Goal: Task Accomplishment & Management: Manage account settings

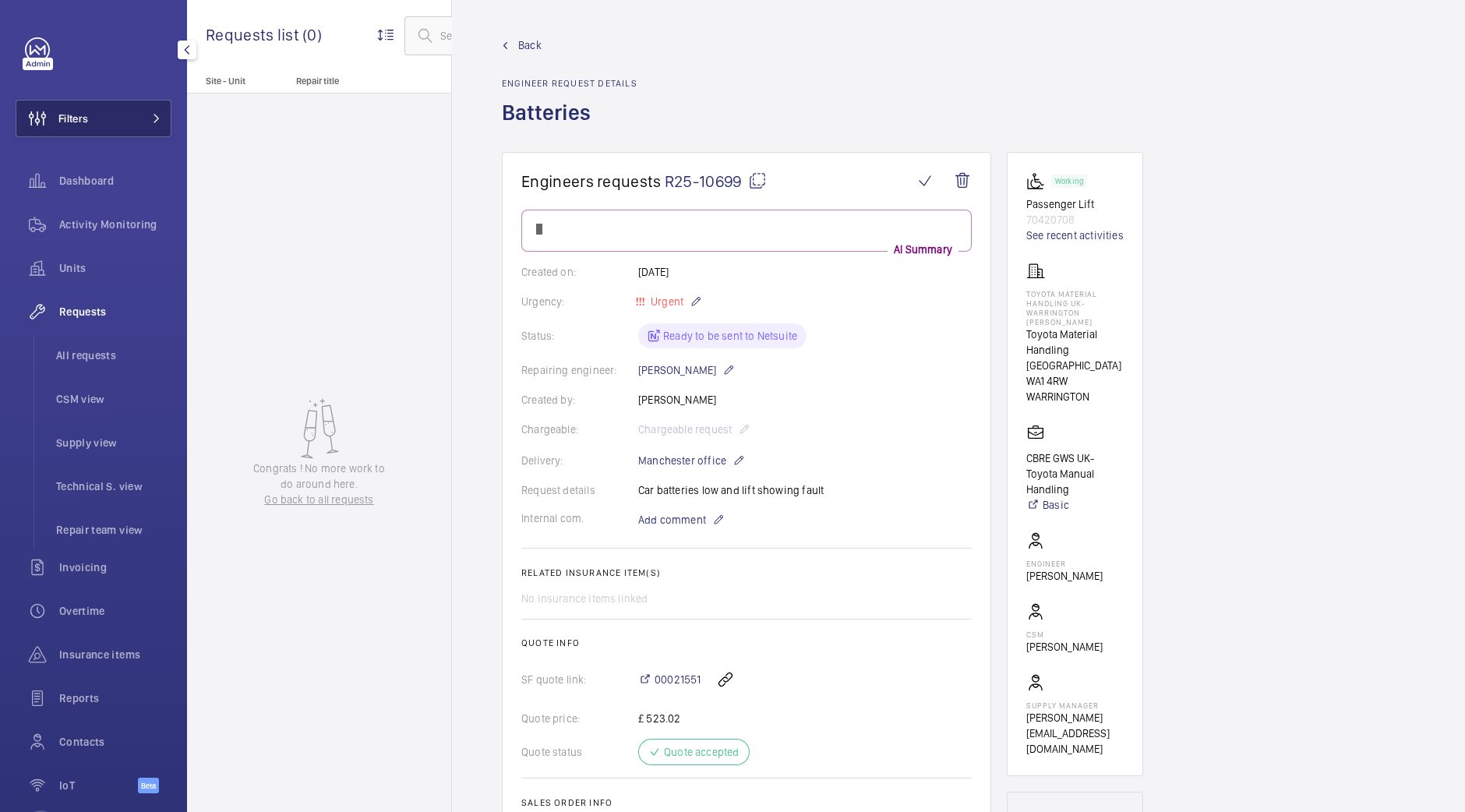
click at [138, 111] on button "Filters" at bounding box center [93, 118] width 156 height 37
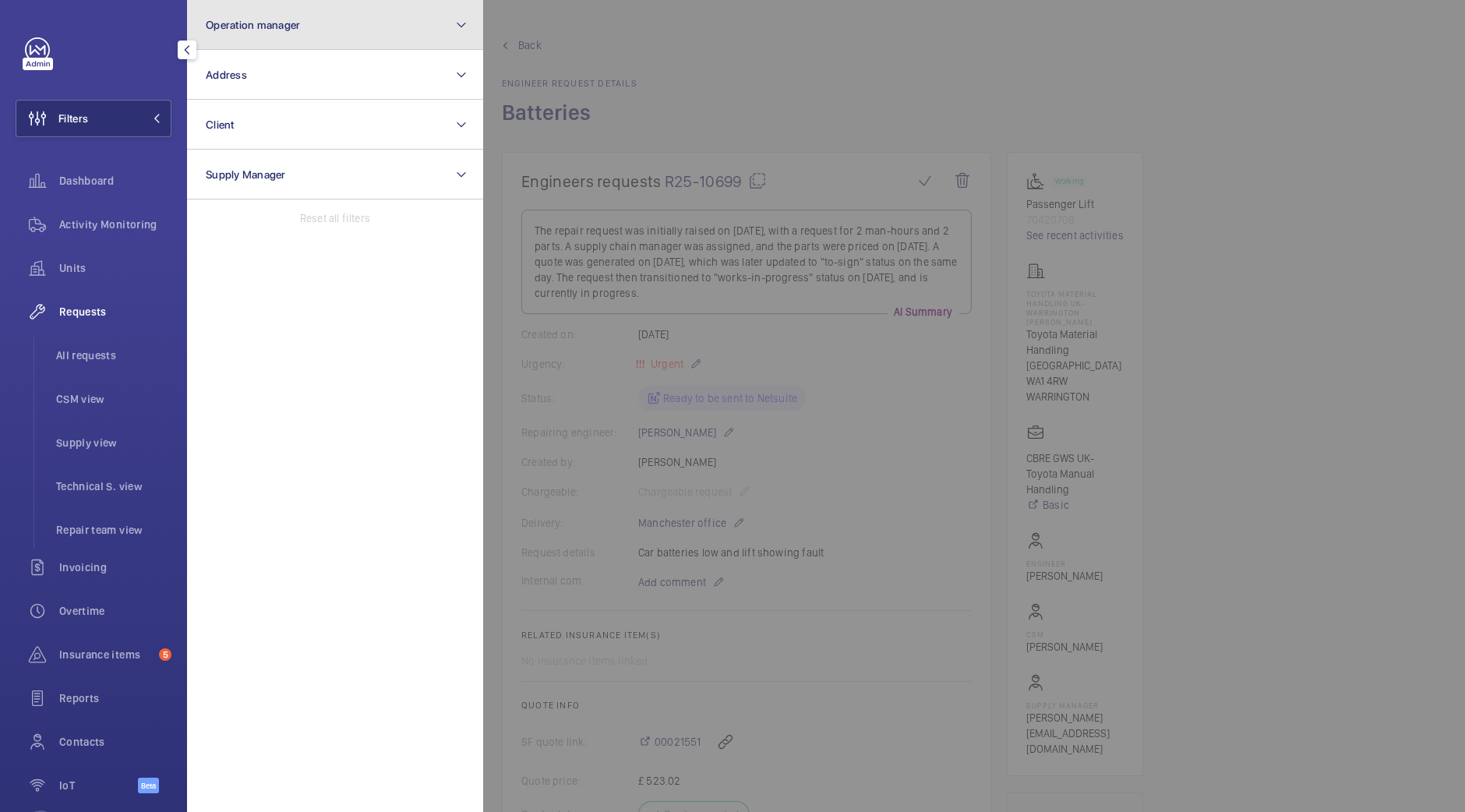
click at [309, 29] on button "Operation manager" at bounding box center [334, 24] width 296 height 50
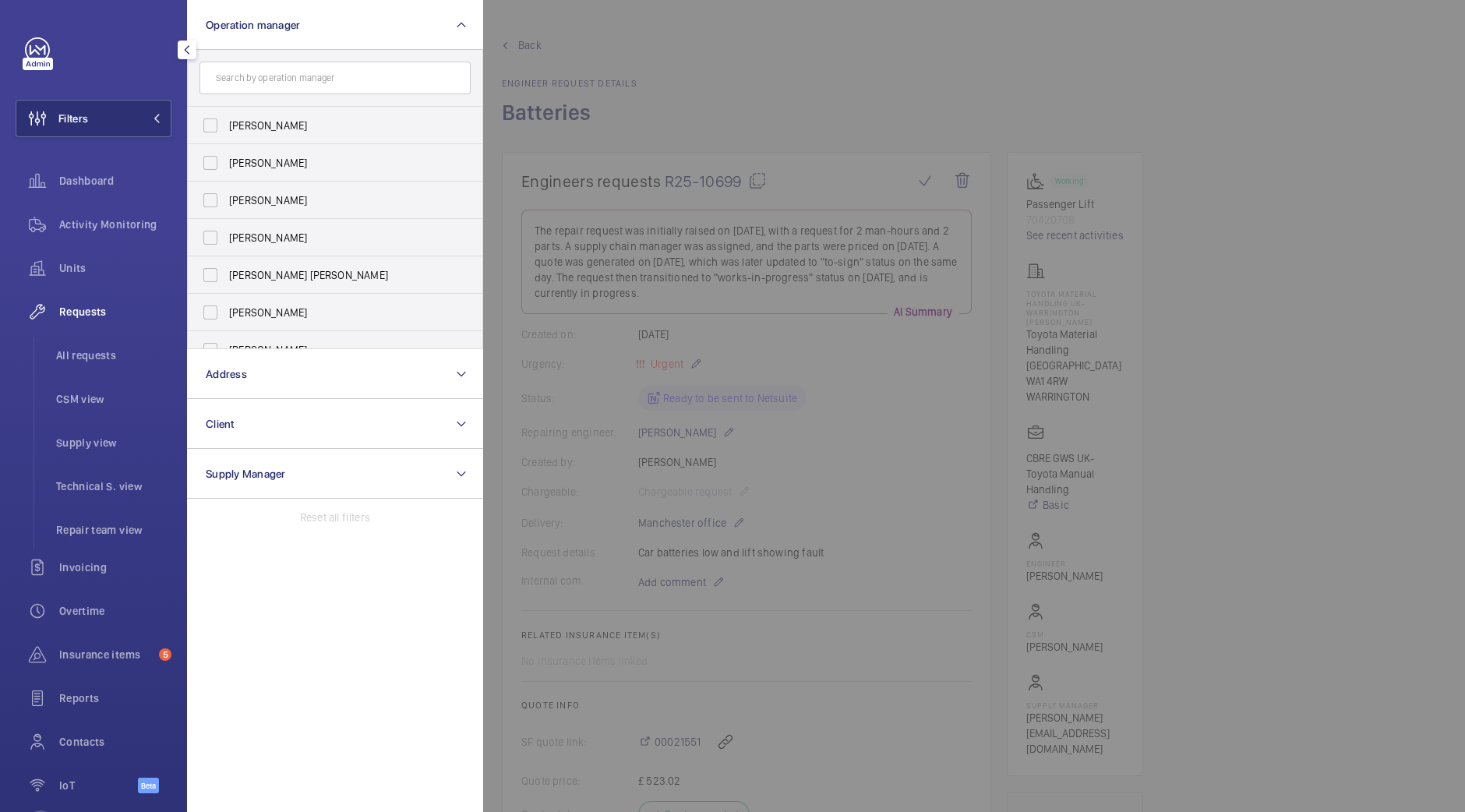
click at [543, 91] on div at bounding box center [1215, 406] width 1465 height 812
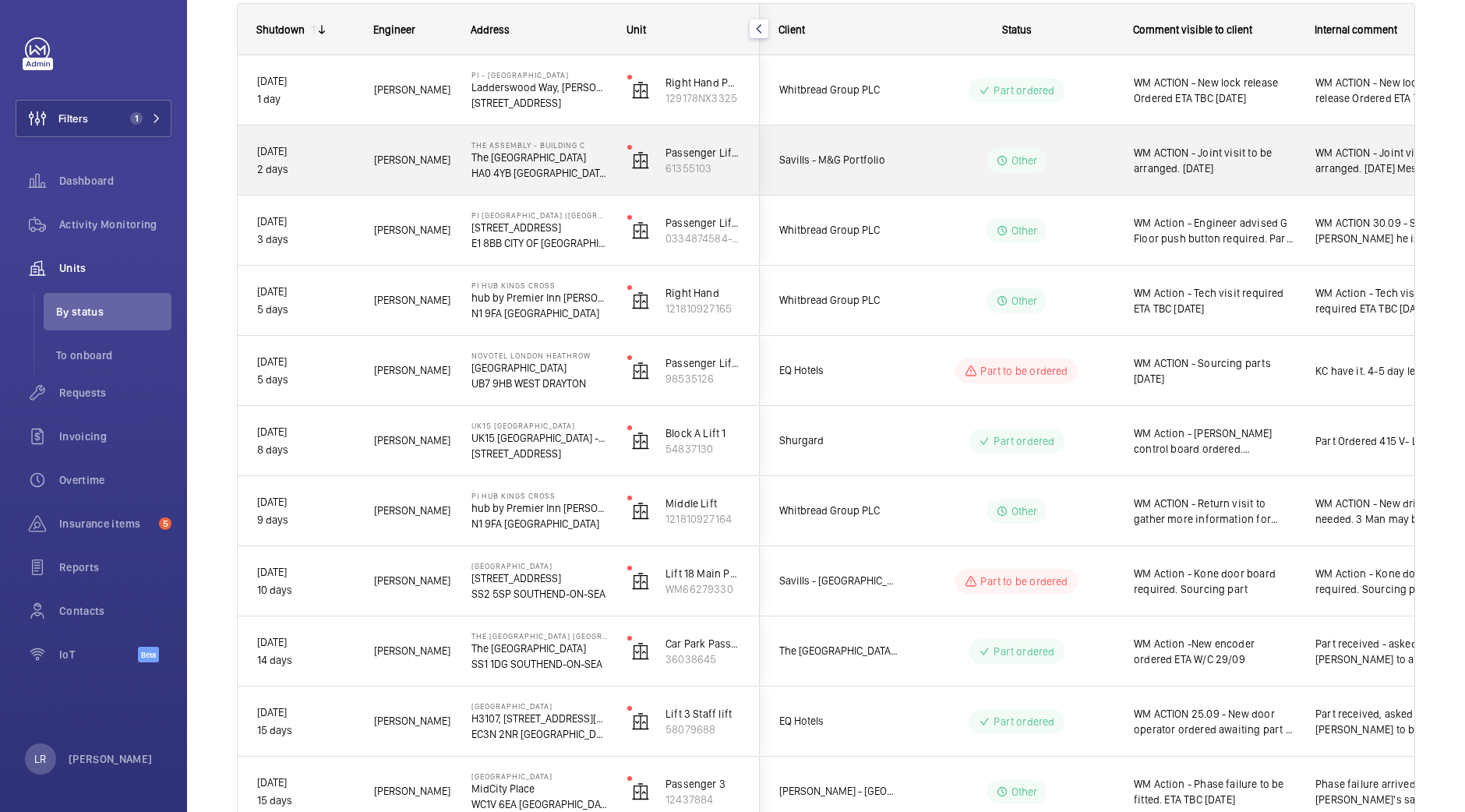
scroll to position [270, 0]
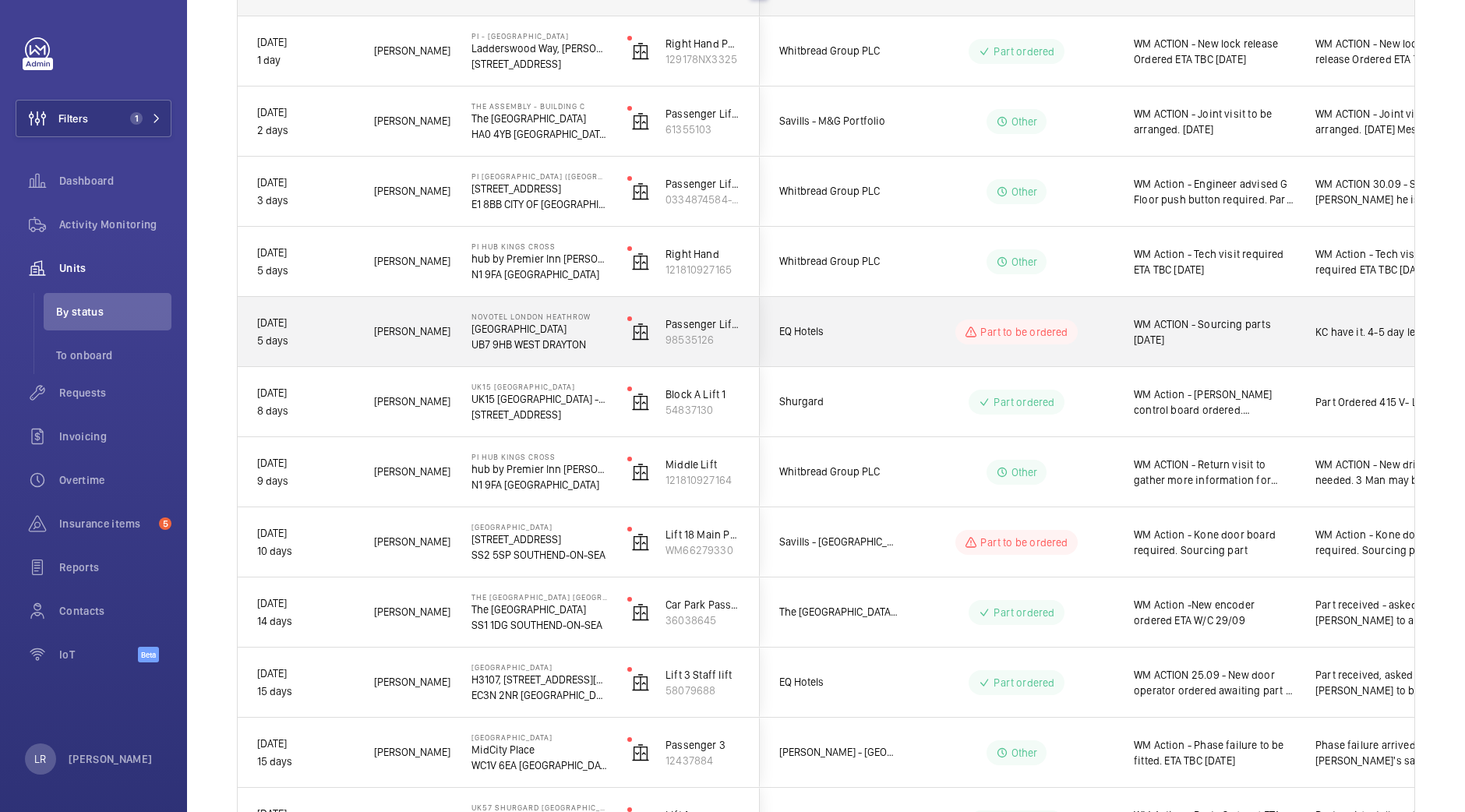
click at [938, 348] on div "Part to be ordered" at bounding box center [1007, 332] width 213 height 56
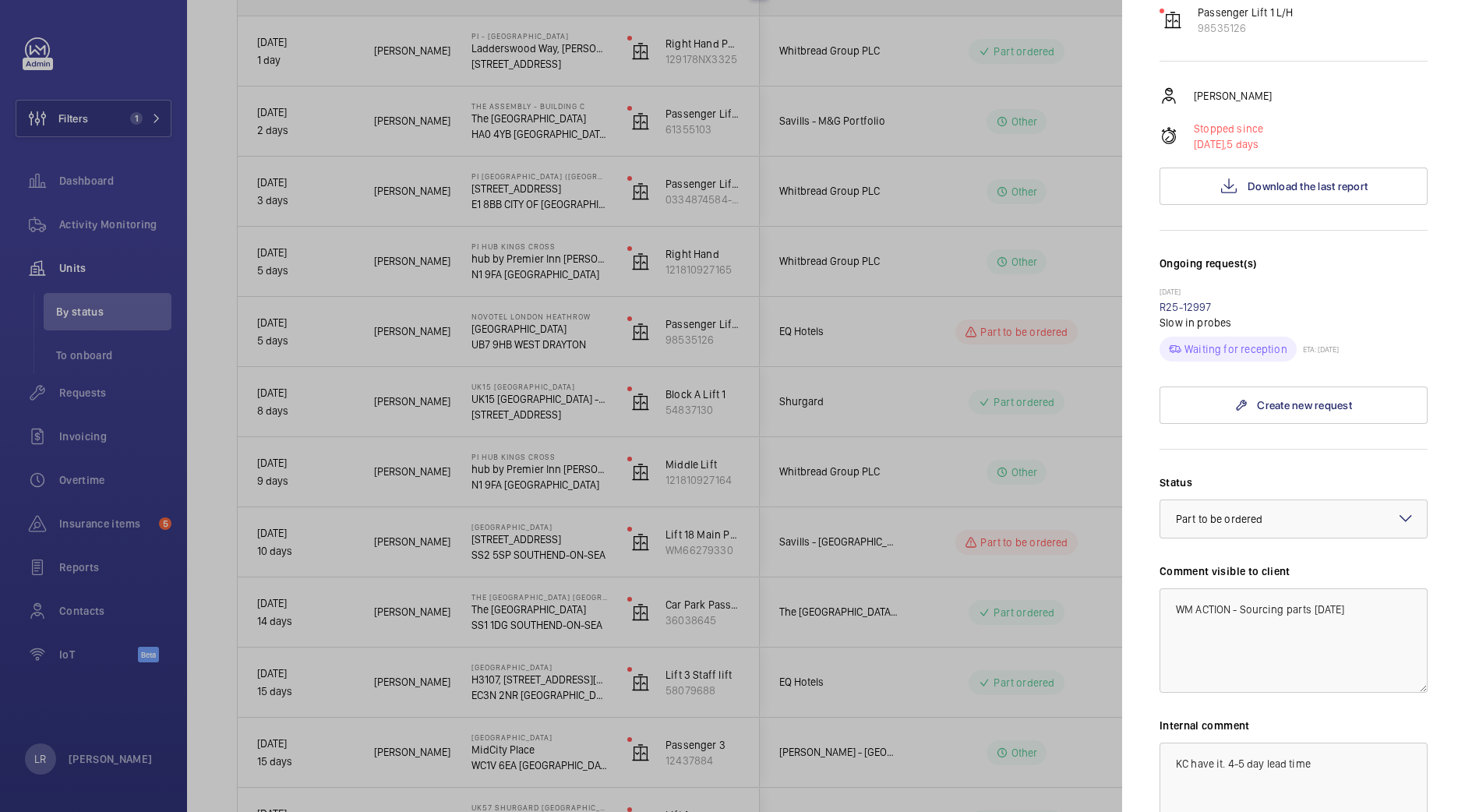
scroll to position [225, 0]
click at [1328, 510] on div at bounding box center [1293, 516] width 266 height 37
click at [1240, 657] on span "Part ordered" at bounding box center [1293, 665] width 235 height 15
drag, startPoint x: 1327, startPoint y: 609, endPoint x: 1237, endPoint y: 610, distance: 90.0
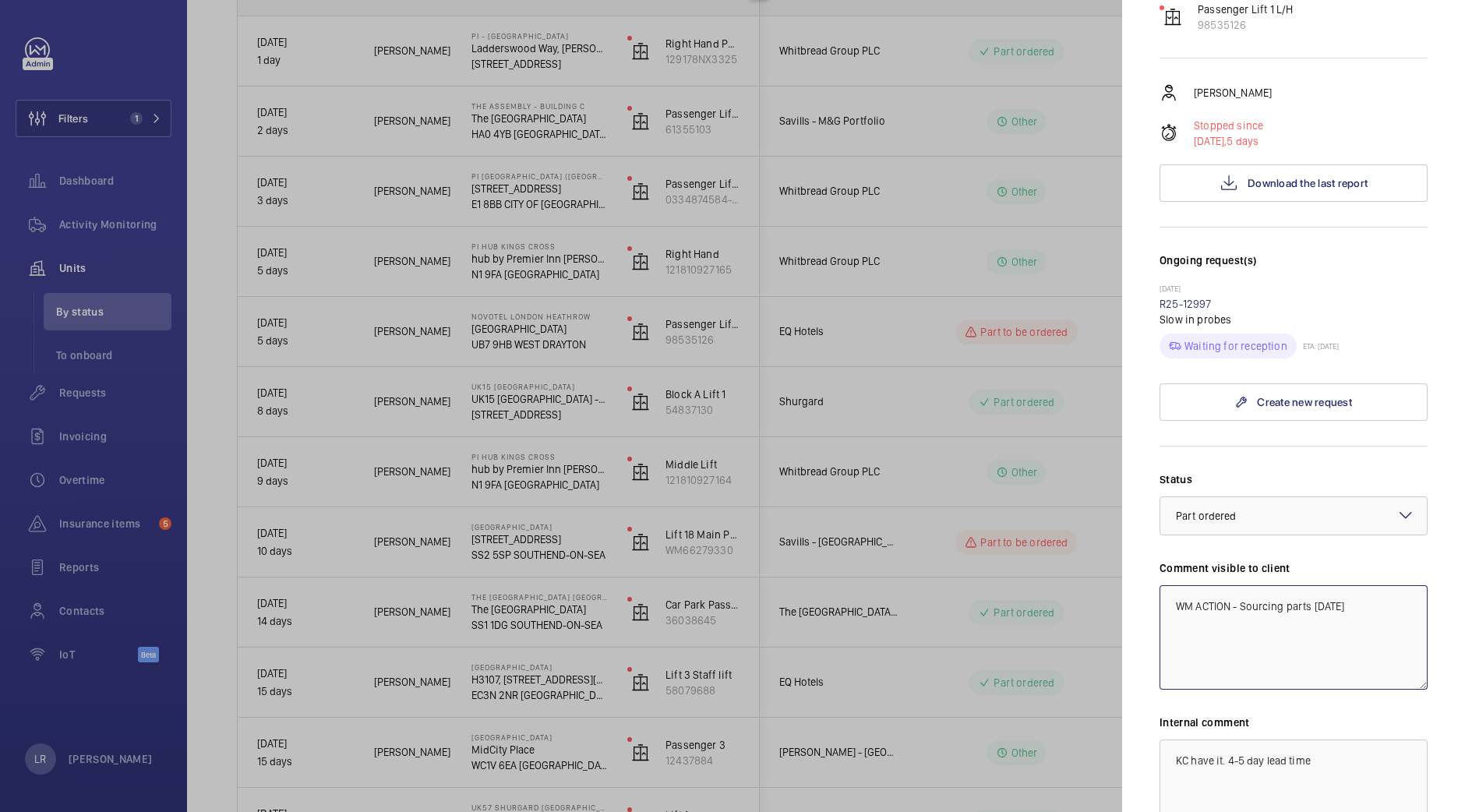
click at [1237, 610] on textarea "WM ACTION - Sourcing parts 2.10.25" at bounding box center [1293, 638] width 268 height 104
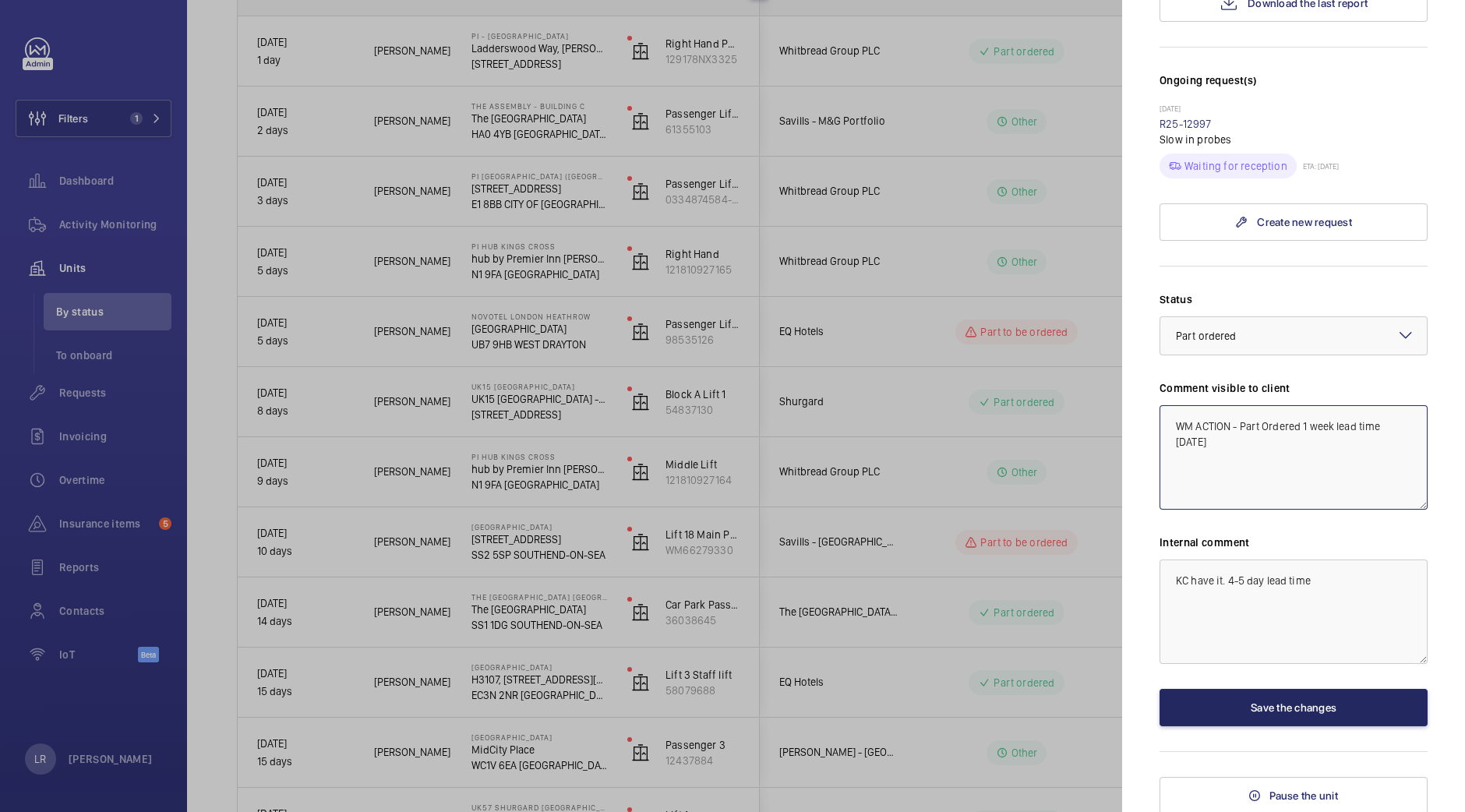
type textarea "WM ACTION - Part Ordered 1 week lead time 3.10.25"
click at [1317, 695] on button "Save the changes" at bounding box center [1293, 708] width 268 height 37
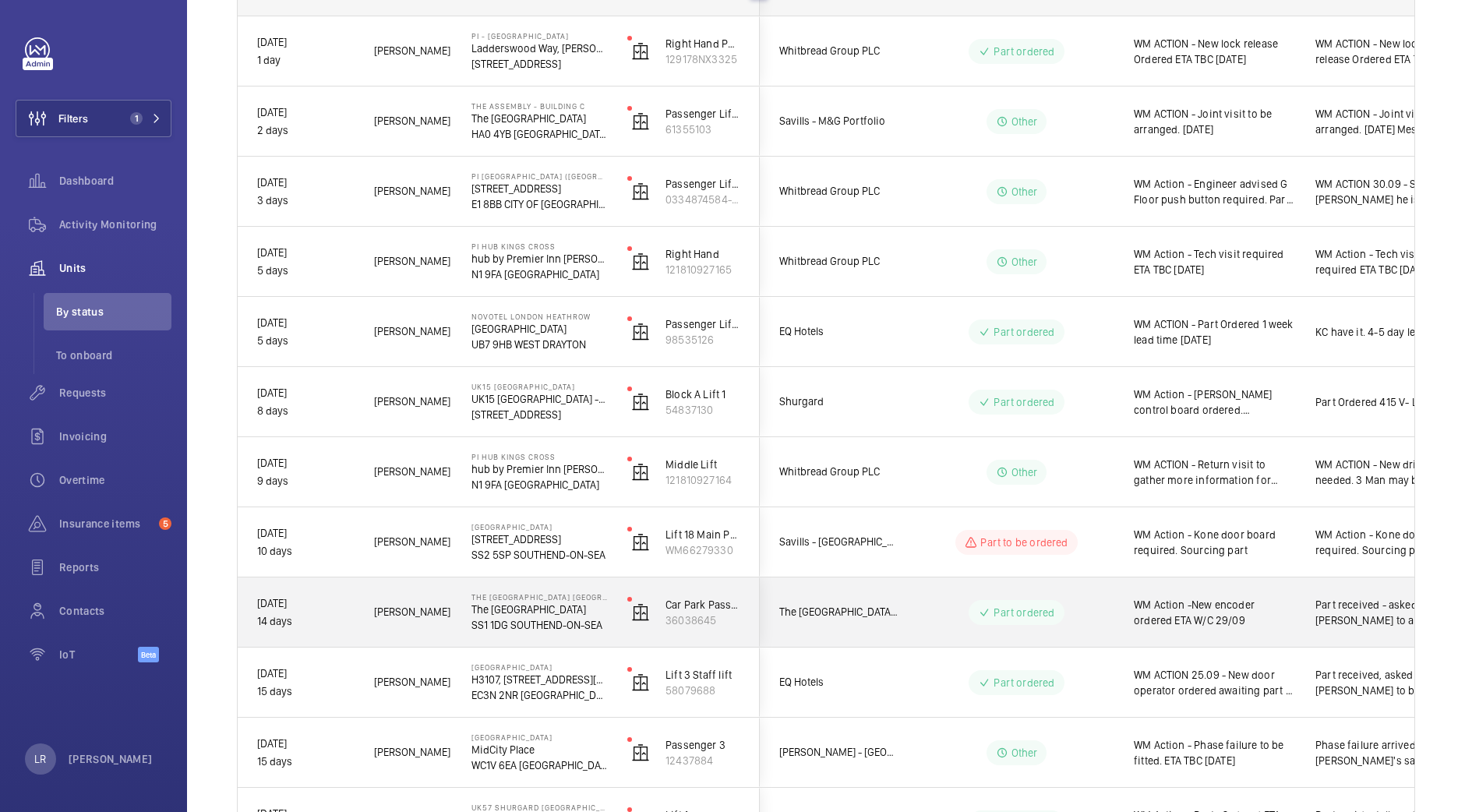
scroll to position [428, 0]
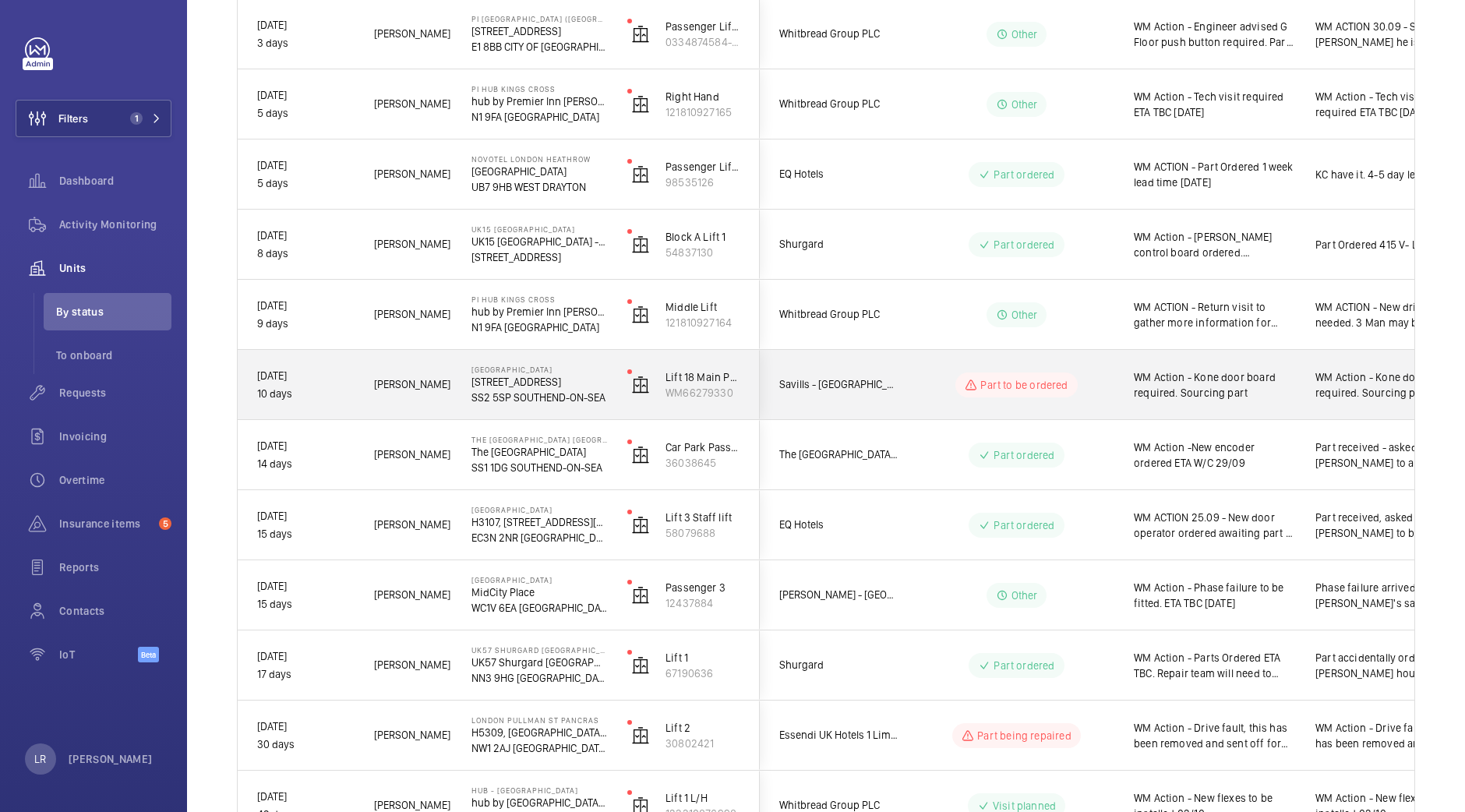
click at [1118, 398] on div "WM Action - Kone door board required. Sourcing part" at bounding box center [1206, 385] width 180 height 67
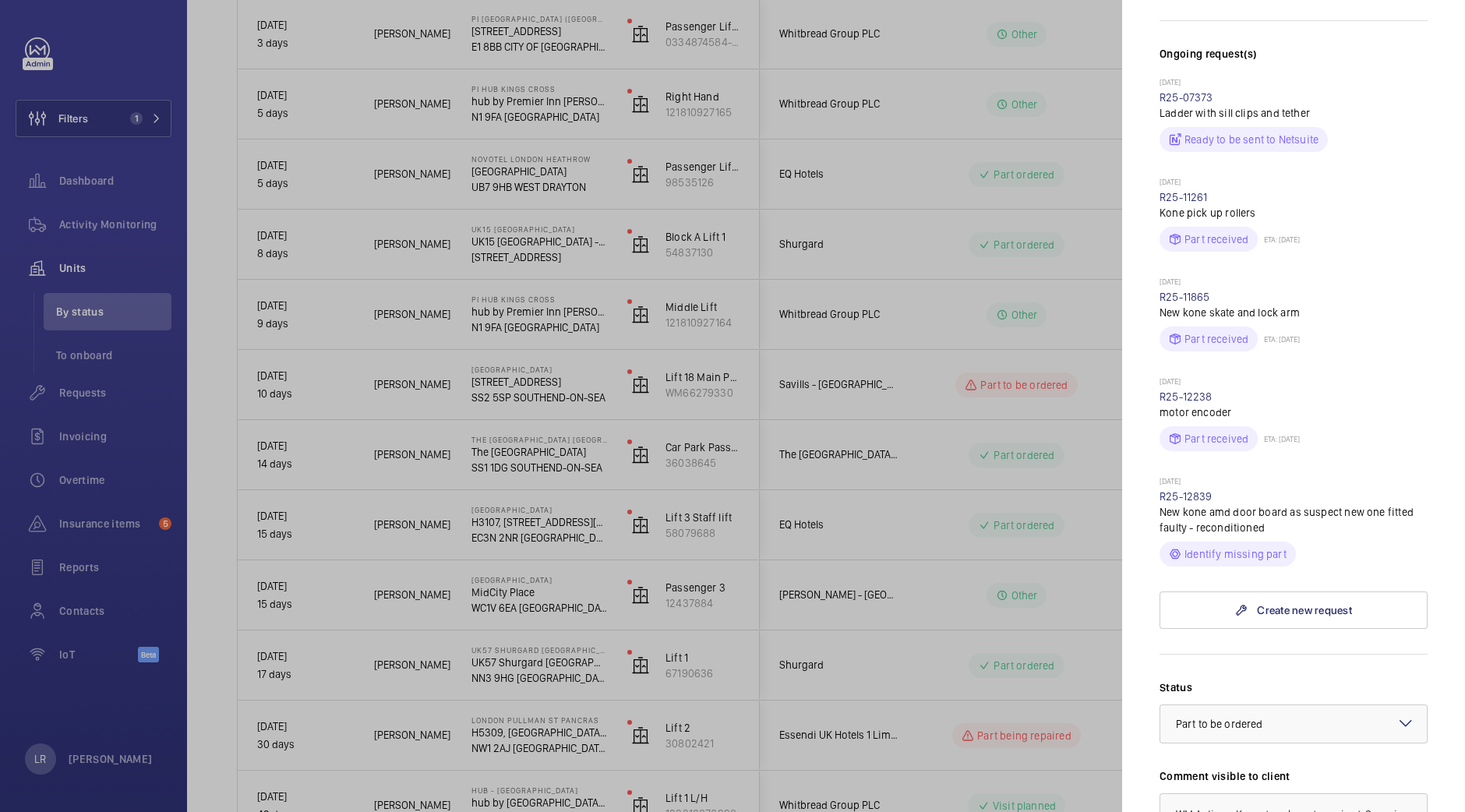
scroll to position [432, 0]
click at [1184, 502] on link "R25-12839" at bounding box center [1185, 495] width 53 height 13
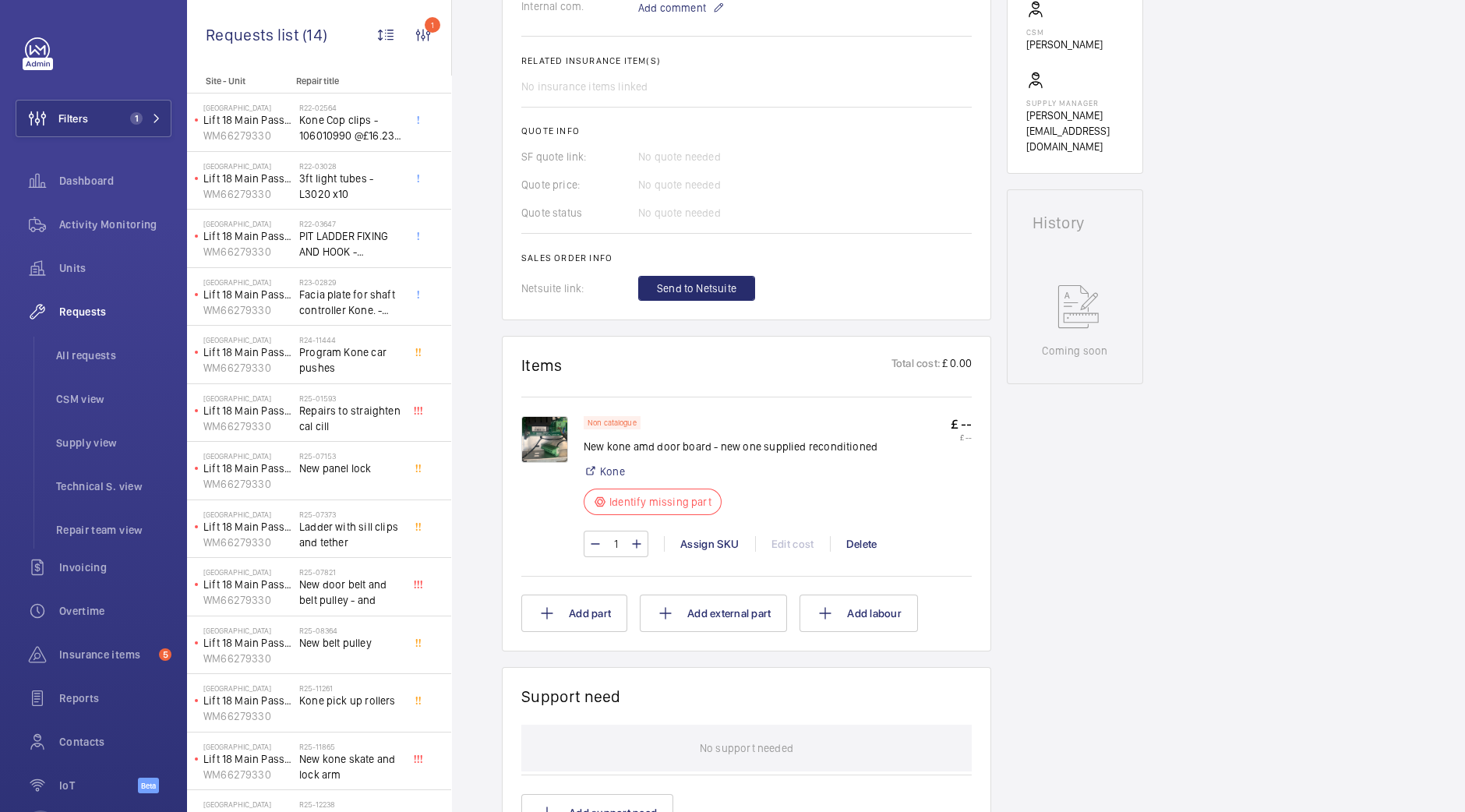
scroll to position [573, 0]
click at [549, 448] on img at bounding box center [544, 438] width 46 height 46
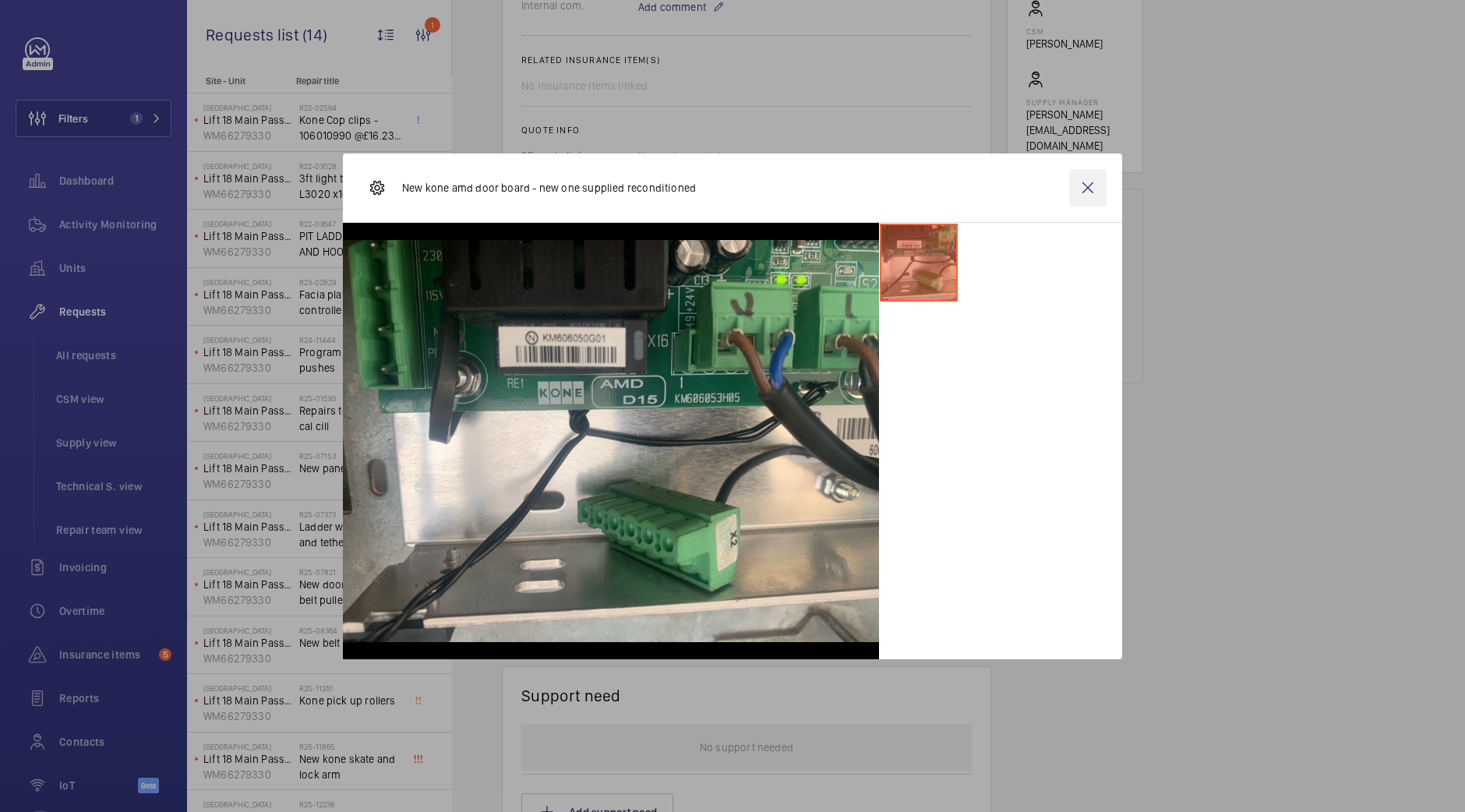
click at [1092, 197] on wm-front-icon-button at bounding box center [1088, 188] width 37 height 37
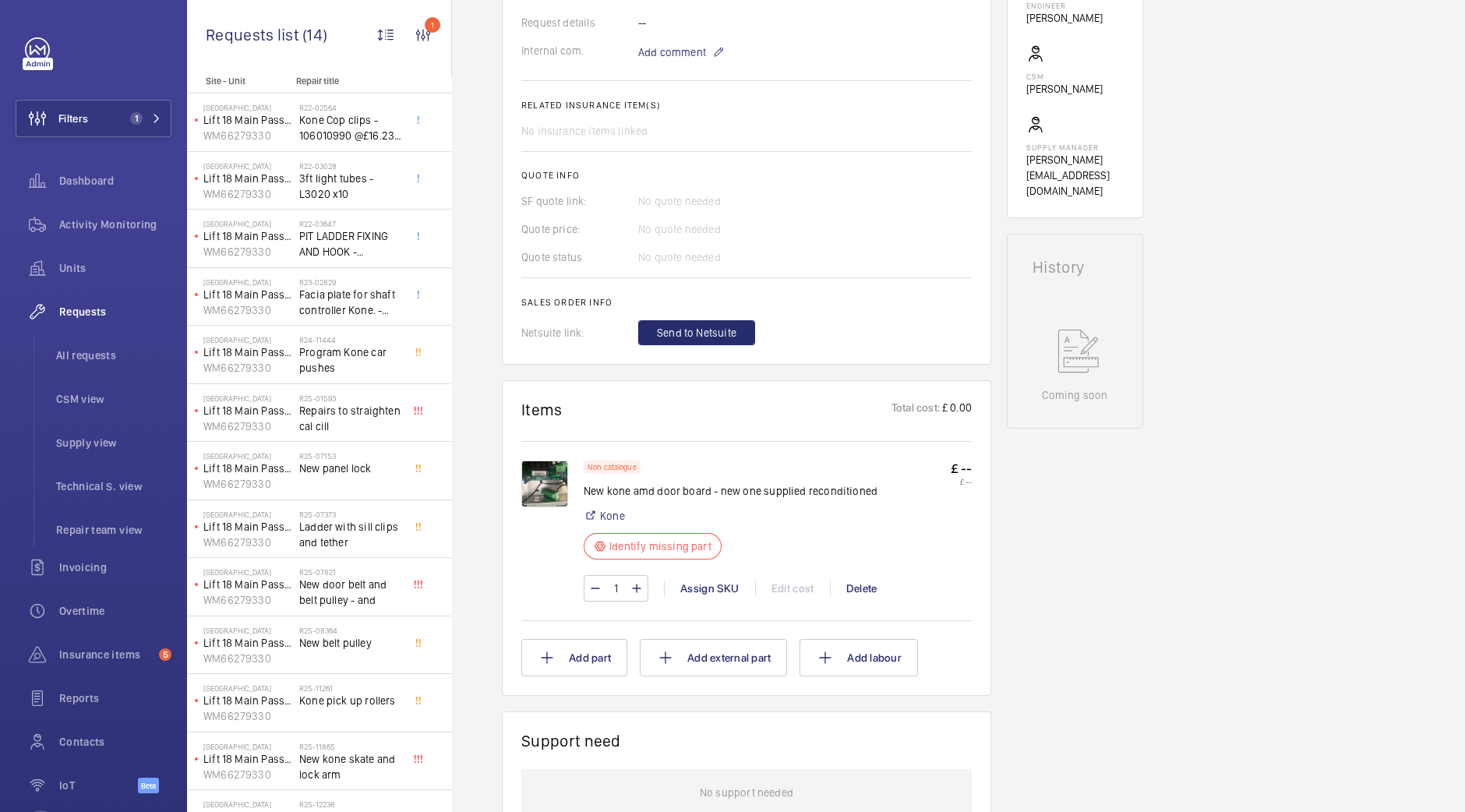
scroll to position [547, 0]
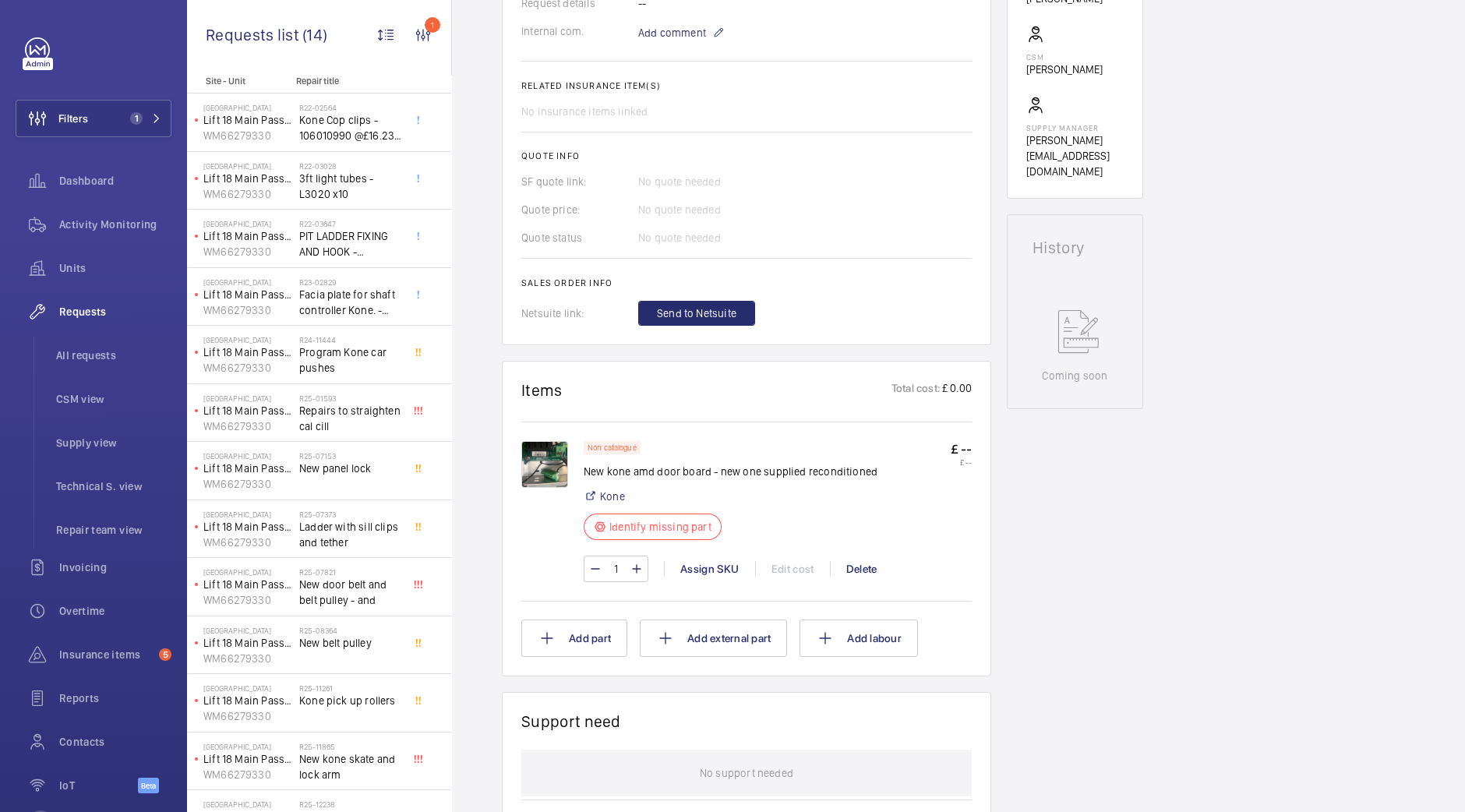
click at [546, 465] on img at bounding box center [544, 464] width 46 height 46
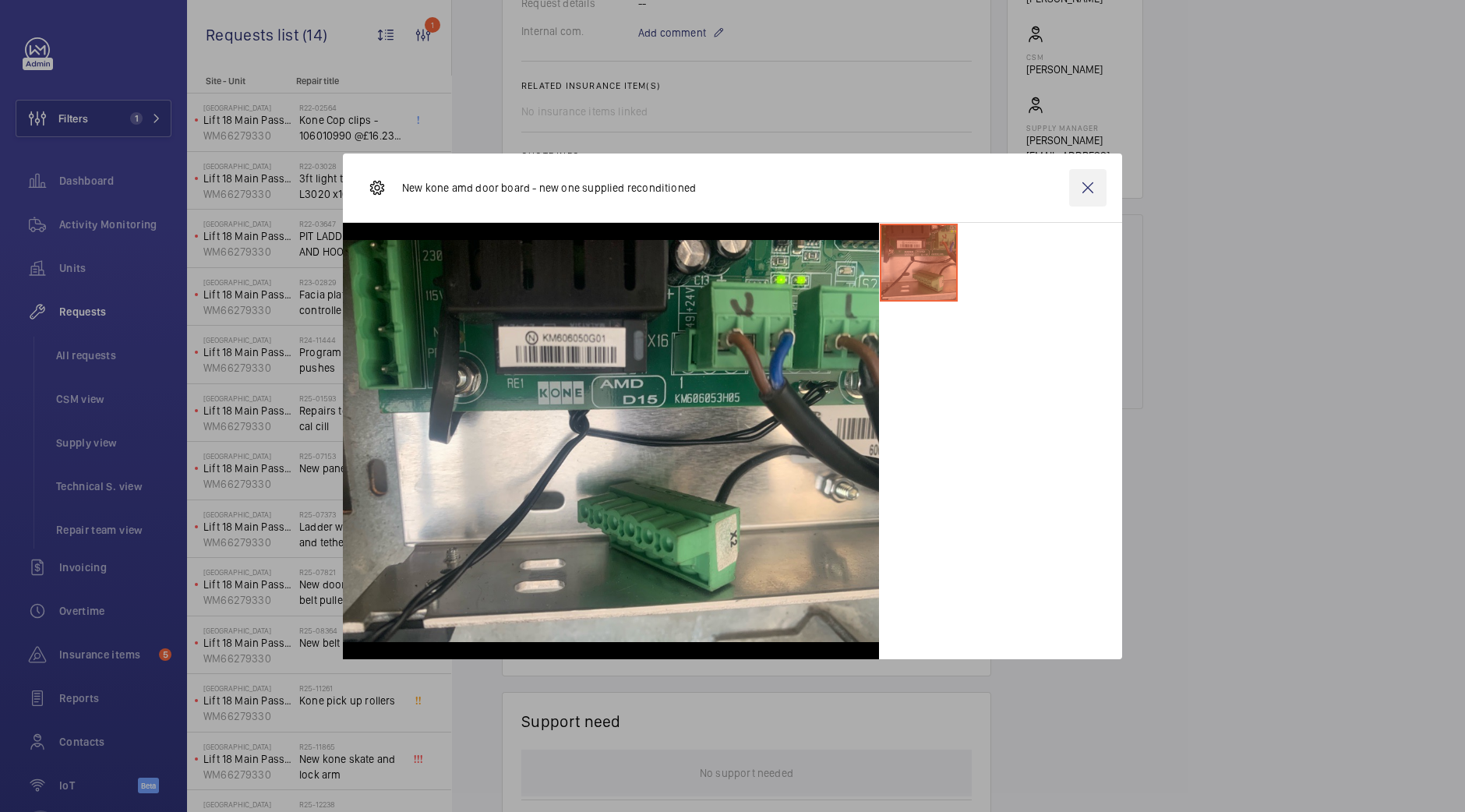
click at [1069, 177] on wm-front-icon-button at bounding box center [1088, 188] width 37 height 37
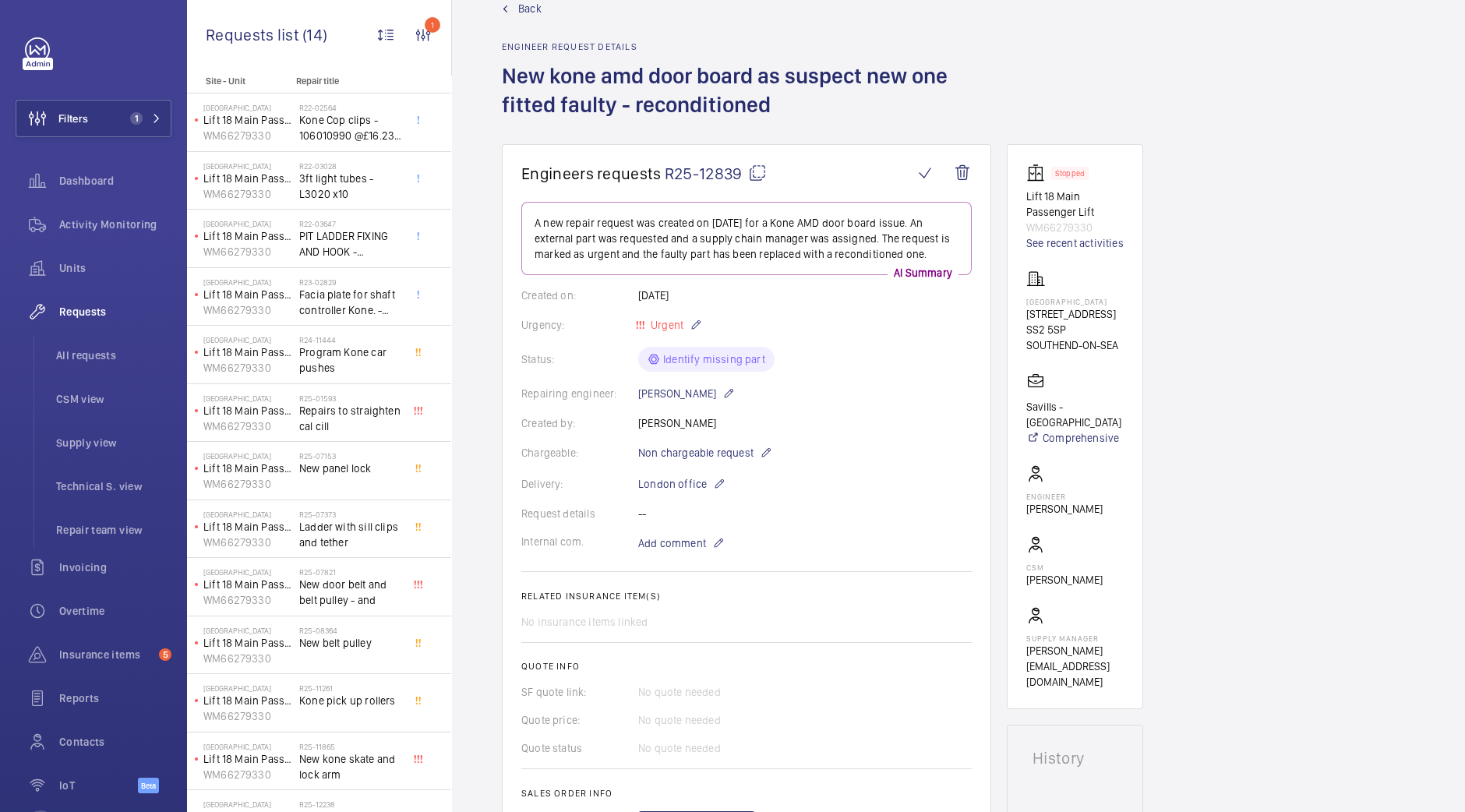
scroll to position [0, 0]
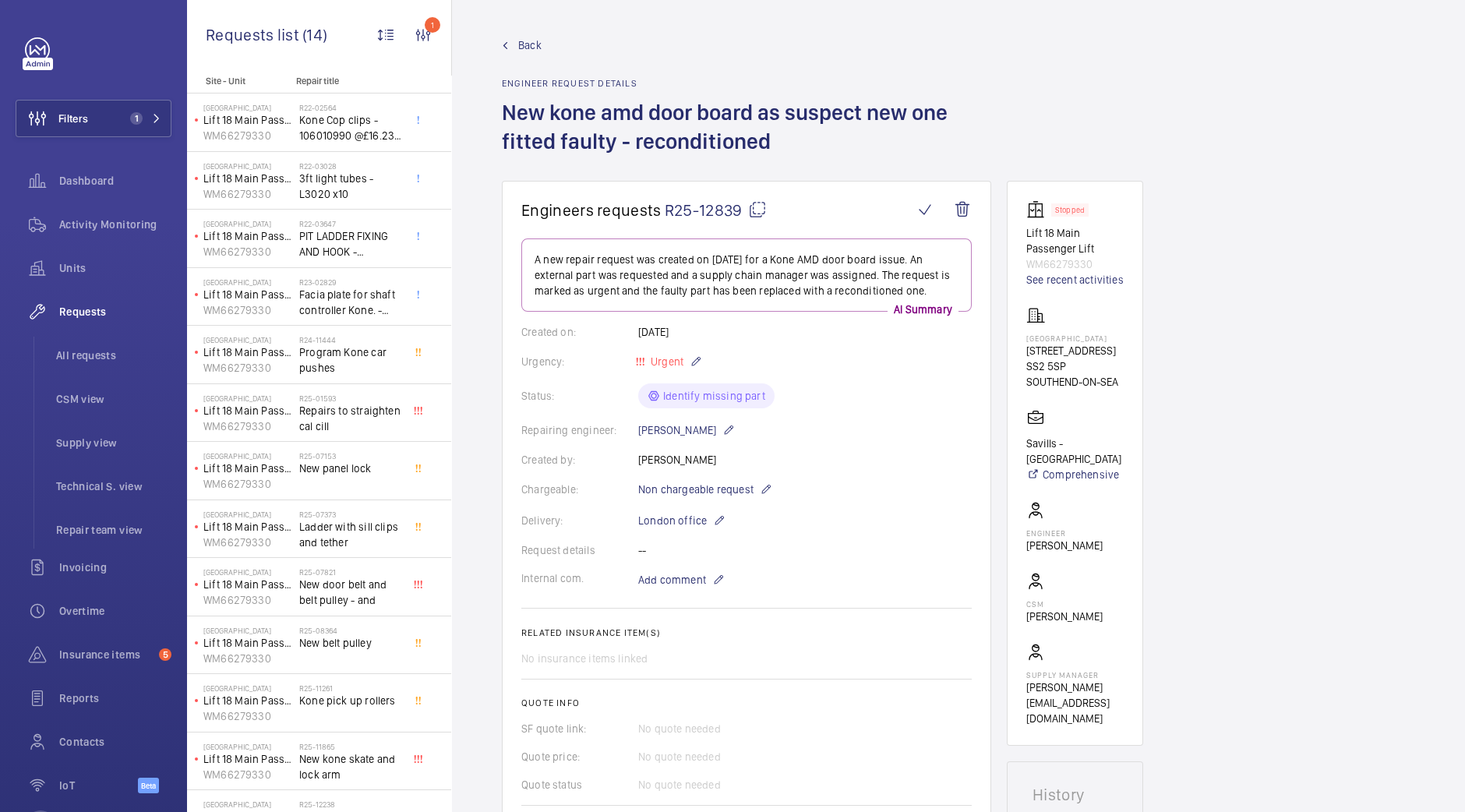
click at [524, 46] on span "Back" at bounding box center [530, 45] width 24 height 15
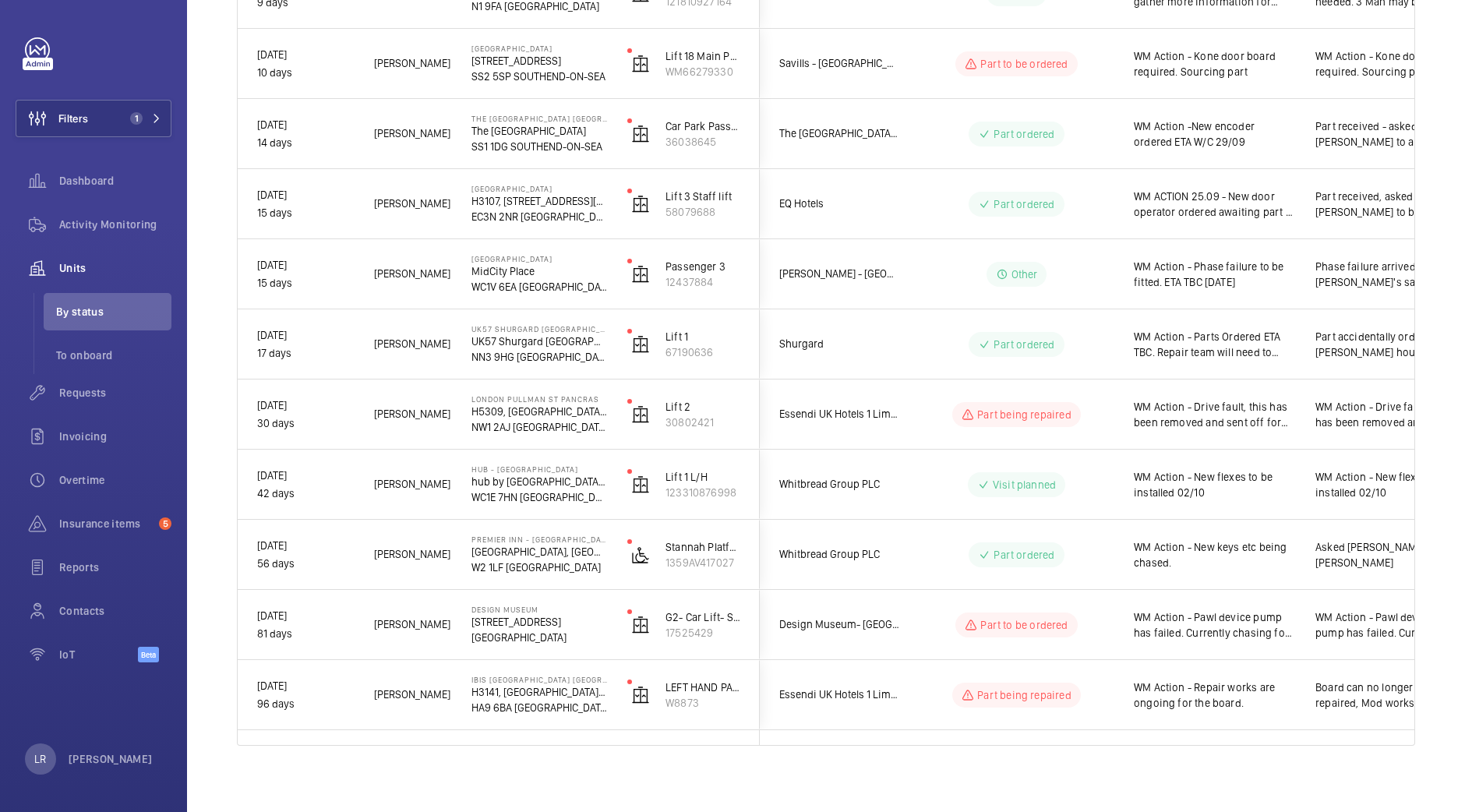
scroll to position [756, 0]
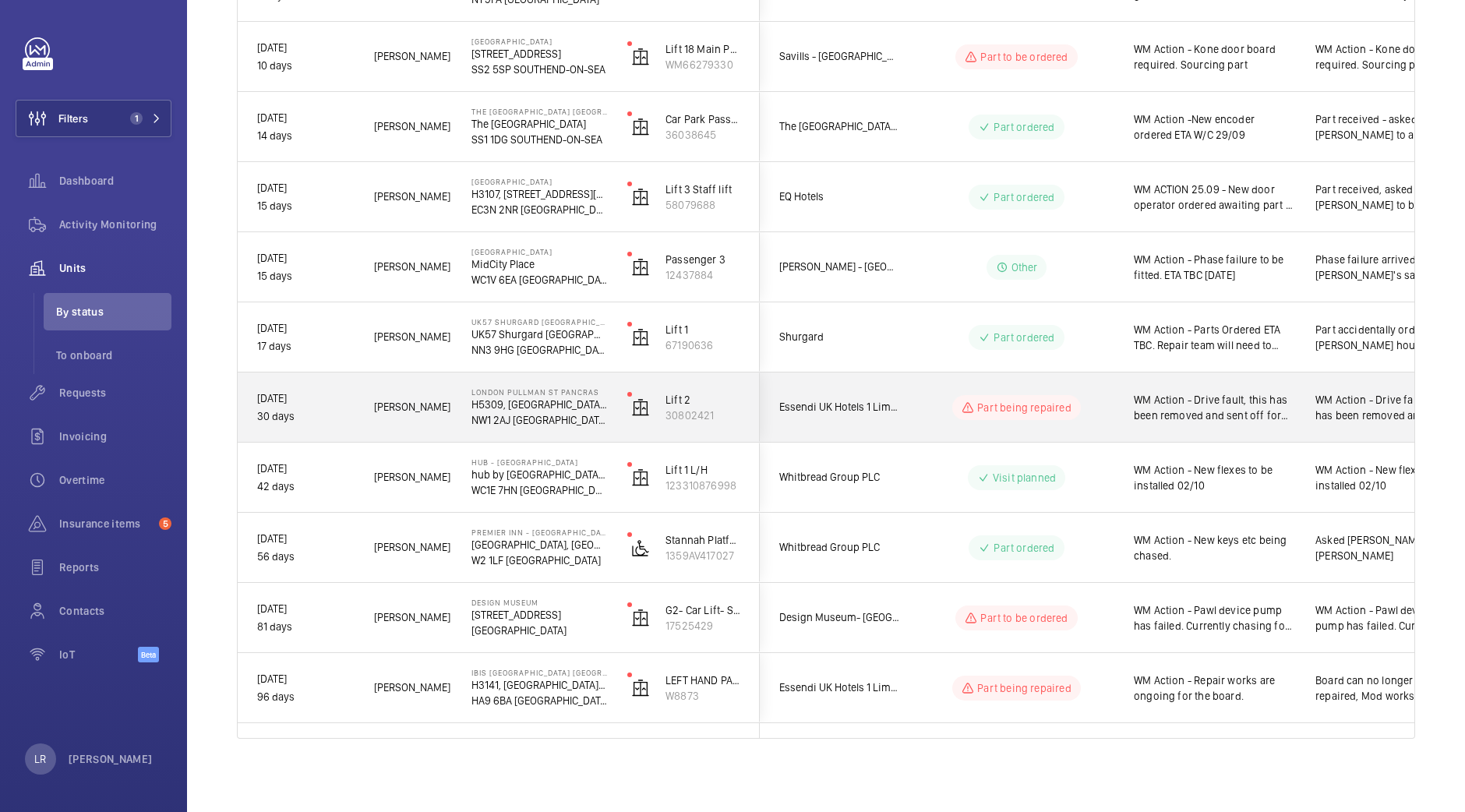
click at [901, 402] on div "Part being repaired" at bounding box center [1007, 407] width 213 height 56
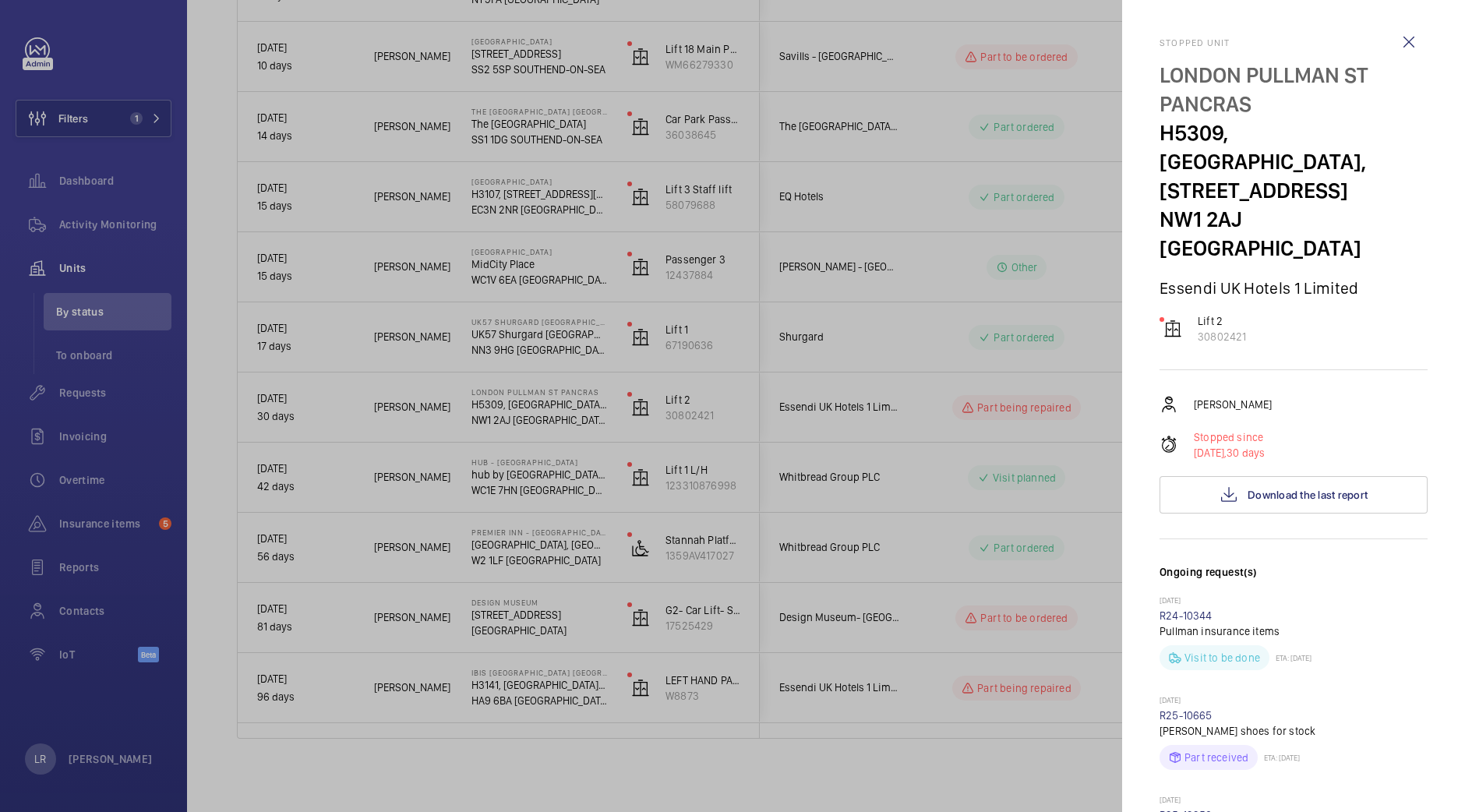
click at [901, 402] on div at bounding box center [732, 406] width 1465 height 812
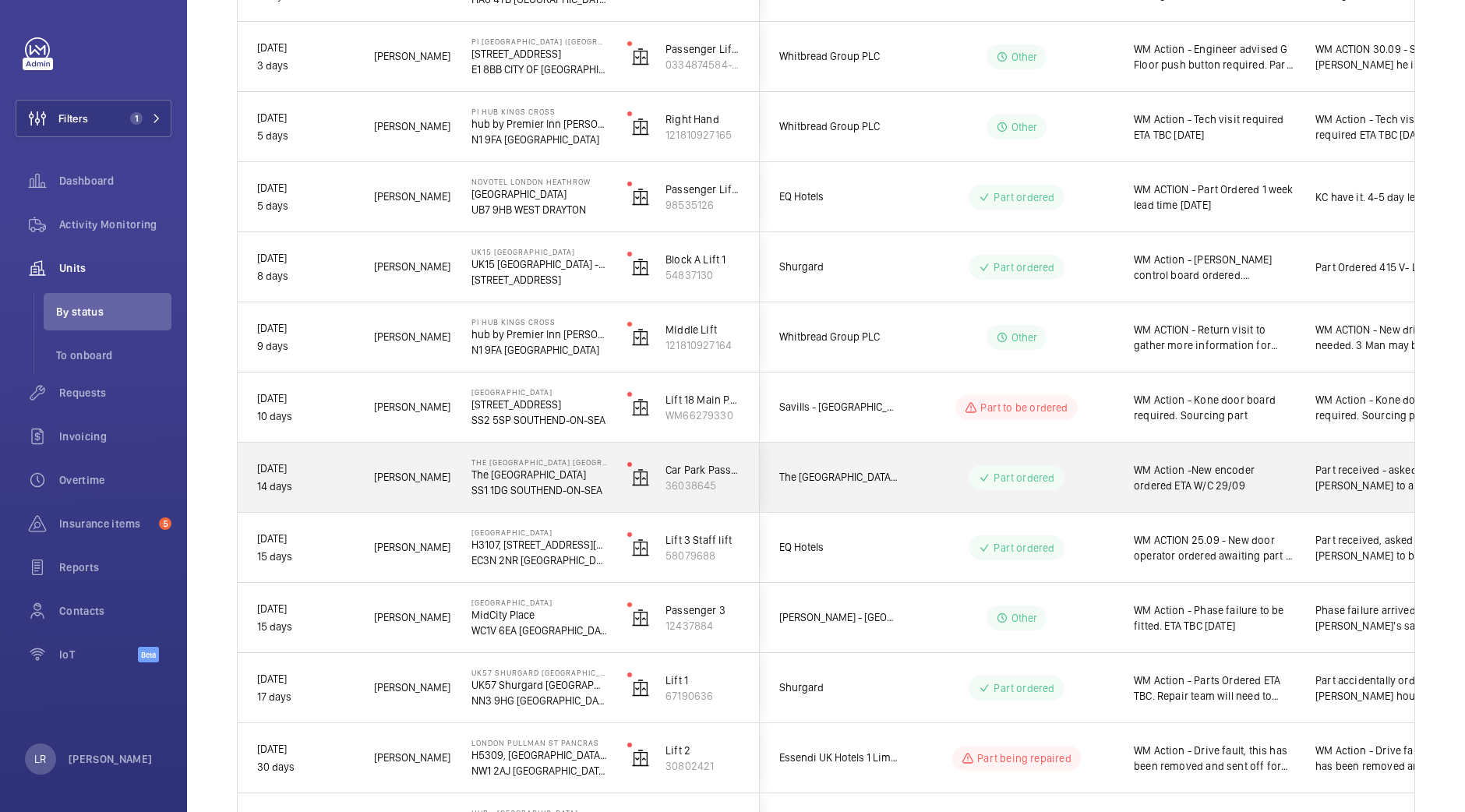
scroll to position [403, 0]
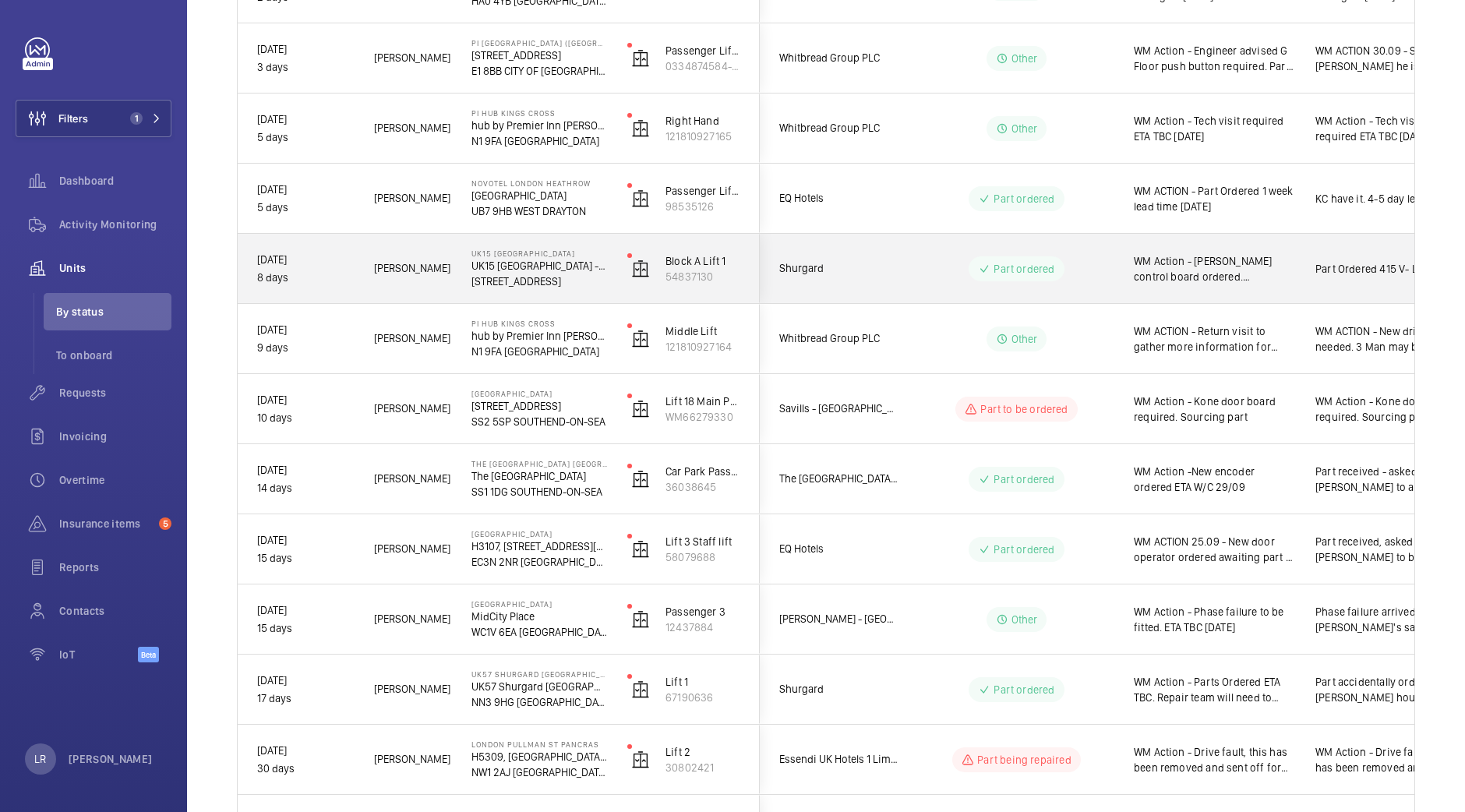
click at [1066, 257] on wm-front-pills-cell "Part ordered" at bounding box center [1016, 269] width 194 height 25
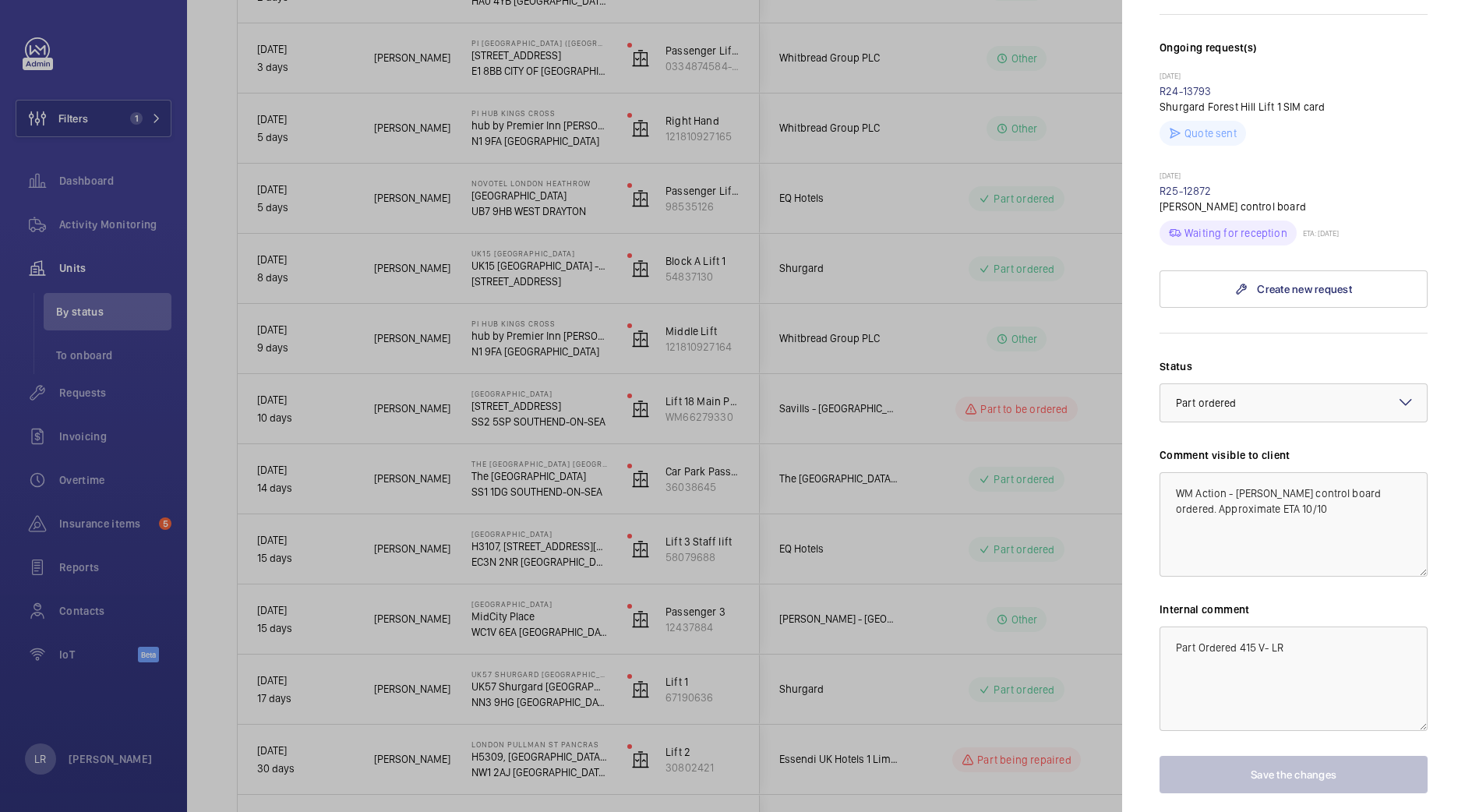
scroll to position [498, 0]
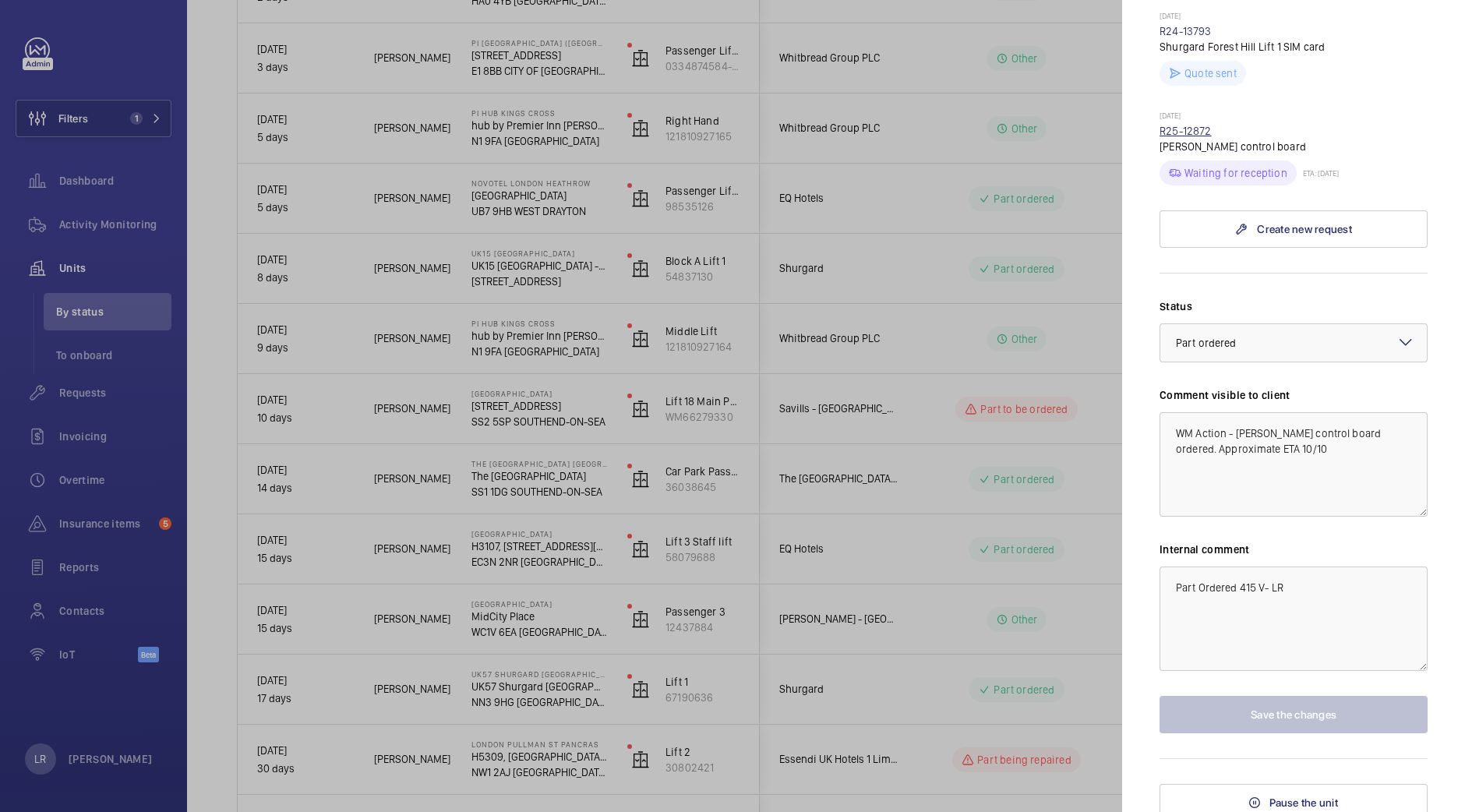
click at [1190, 133] on link "R25-12872" at bounding box center [1185, 131] width 52 height 13
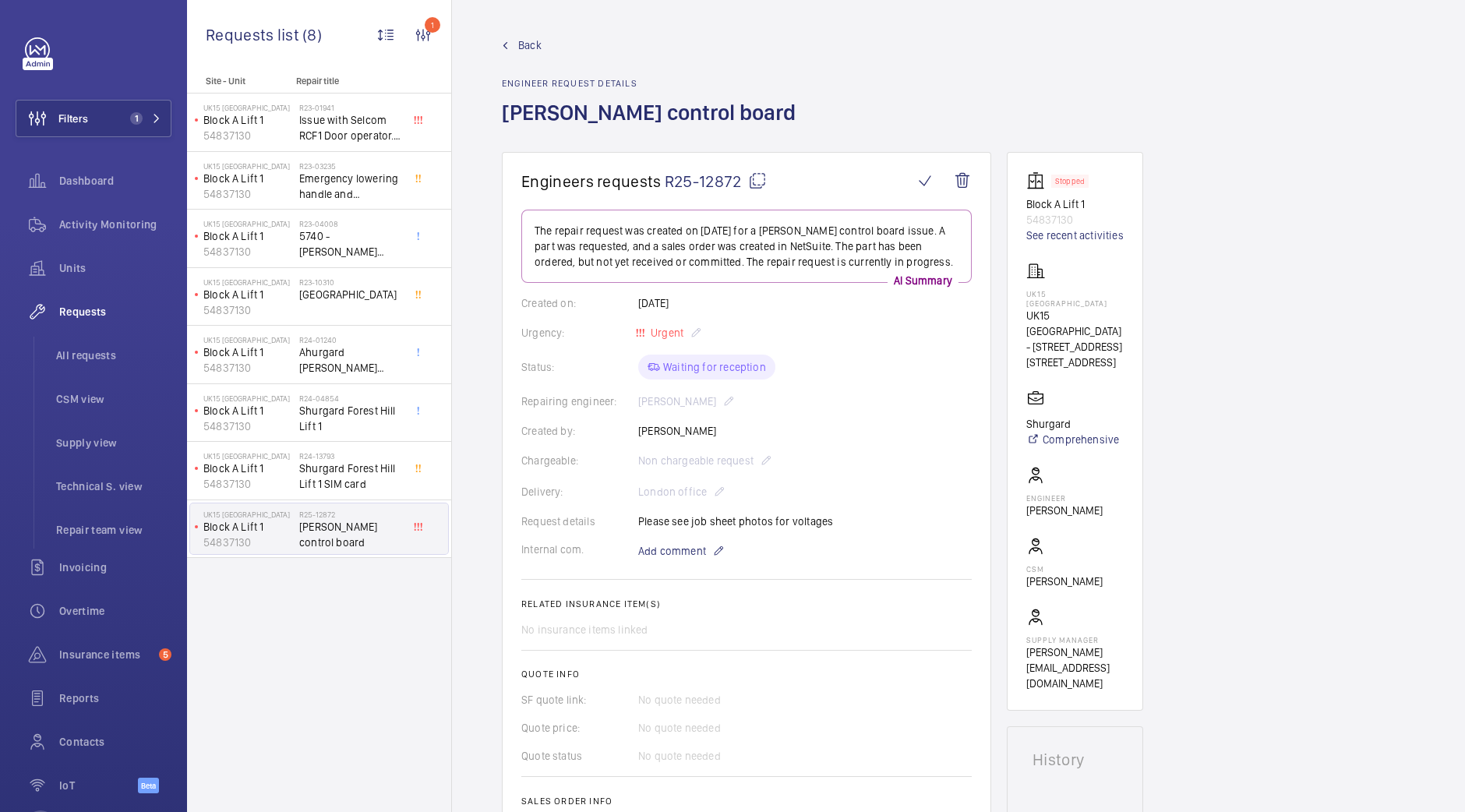
click at [756, 190] on mat-icon at bounding box center [757, 180] width 19 height 19
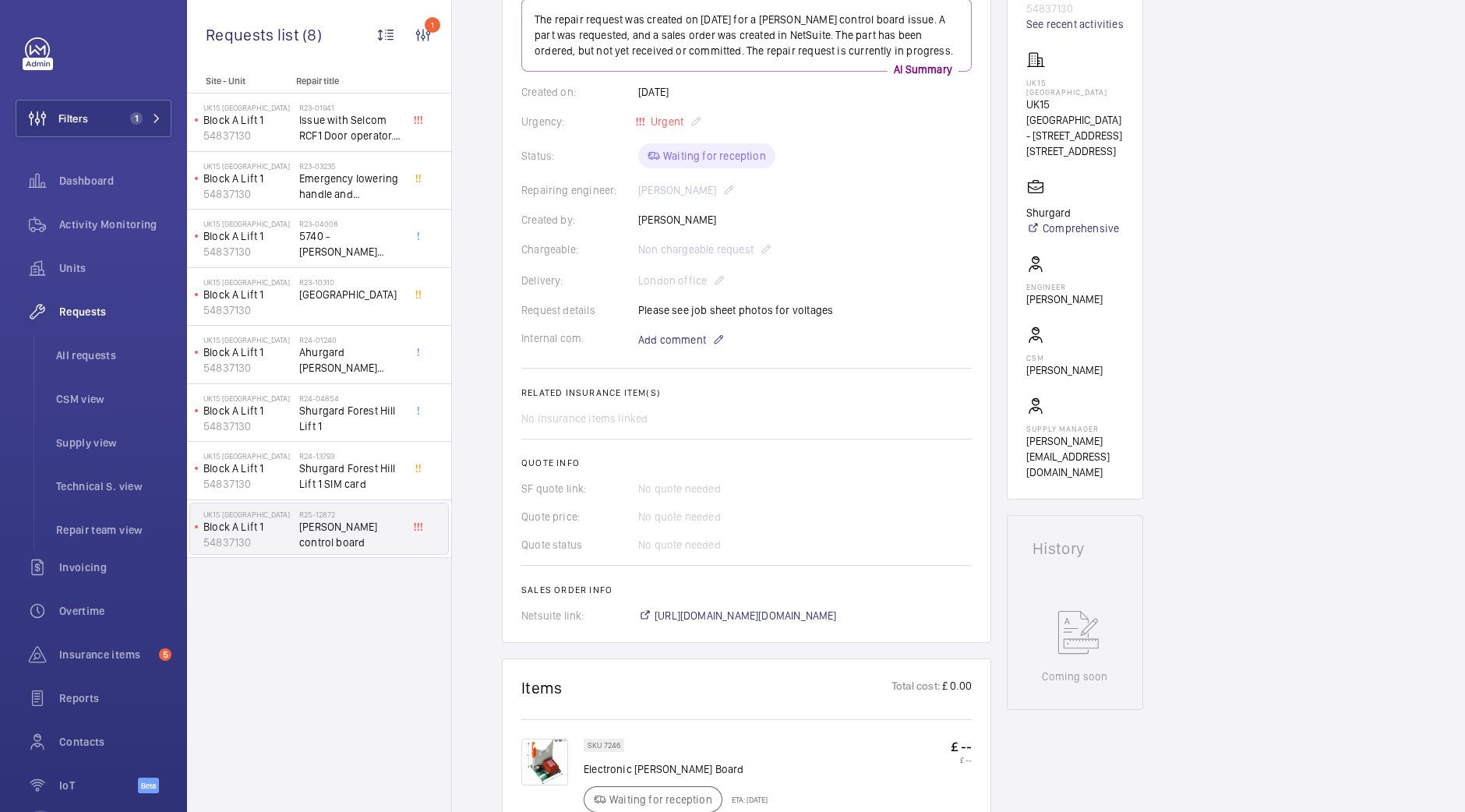
scroll to position [210, 0]
drag, startPoint x: 1076, startPoint y: 93, endPoint x: 1019, endPoint y: 83, distance: 57.9
click at [1019, 83] on wm-front-card "Stopped Block A Lift 1 54837130 See recent activities UK15 Shurgard Forest Hill…" at bounding box center [1075, 222] width 136 height 558
copy p "UK15 Shurgard Forest Hill"
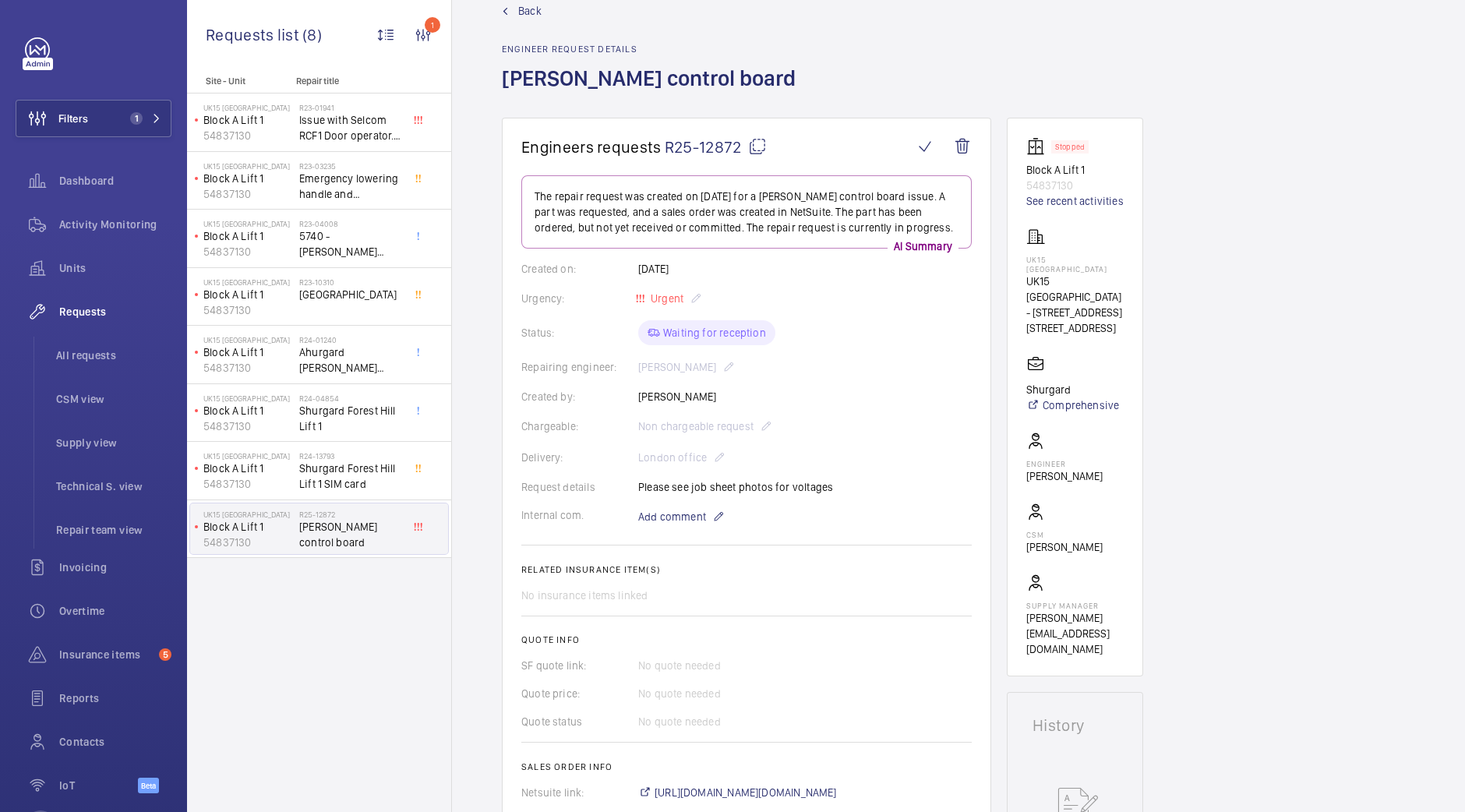
scroll to position [0, 0]
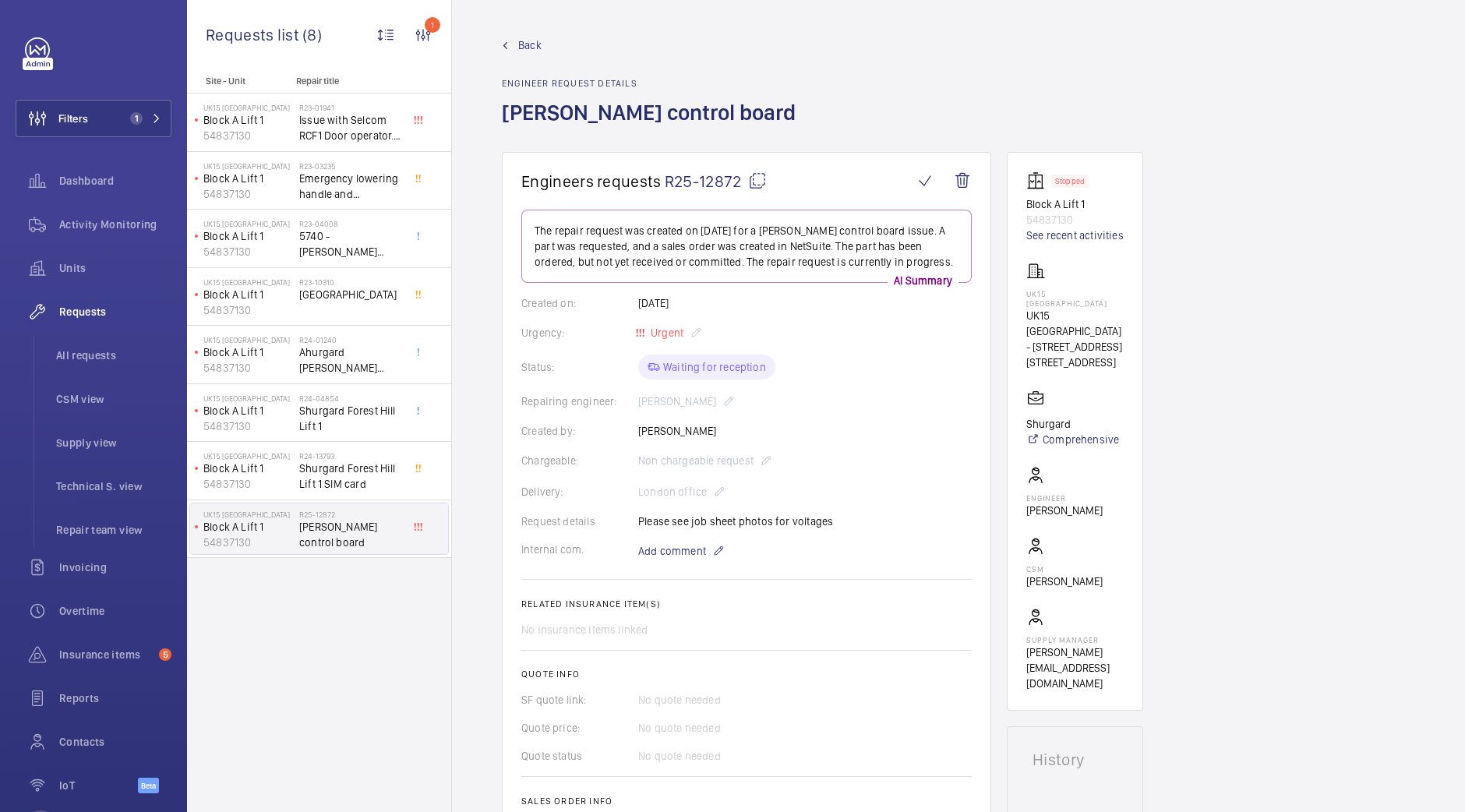
click at [755, 184] on mat-icon at bounding box center [757, 180] width 19 height 19
copy p "UK15 Shurgard Forest Hill"
click at [114, 340] on li "All requests" at bounding box center [108, 355] width 128 height 37
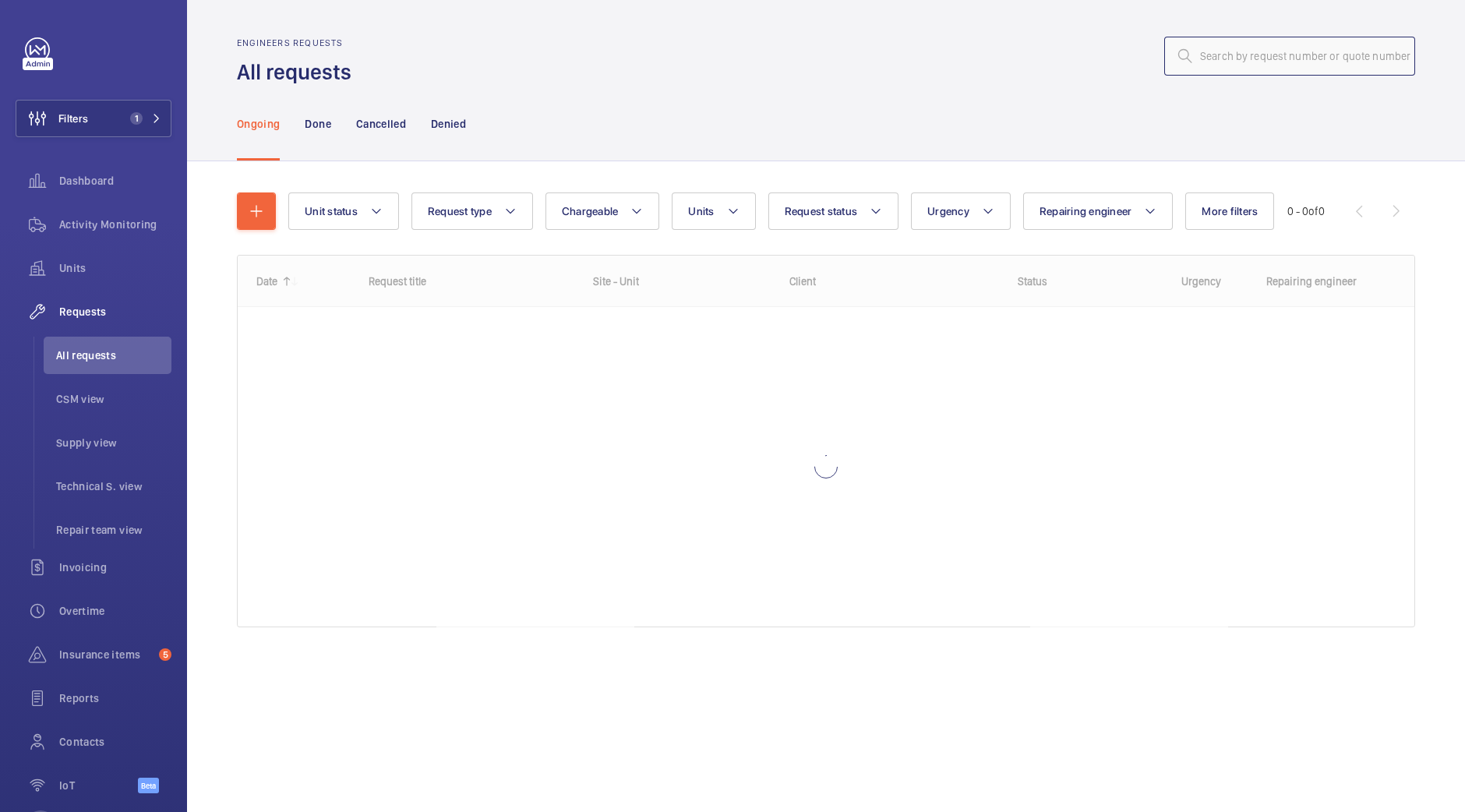
click at [1258, 56] on input "text" at bounding box center [1290, 56] width 251 height 39
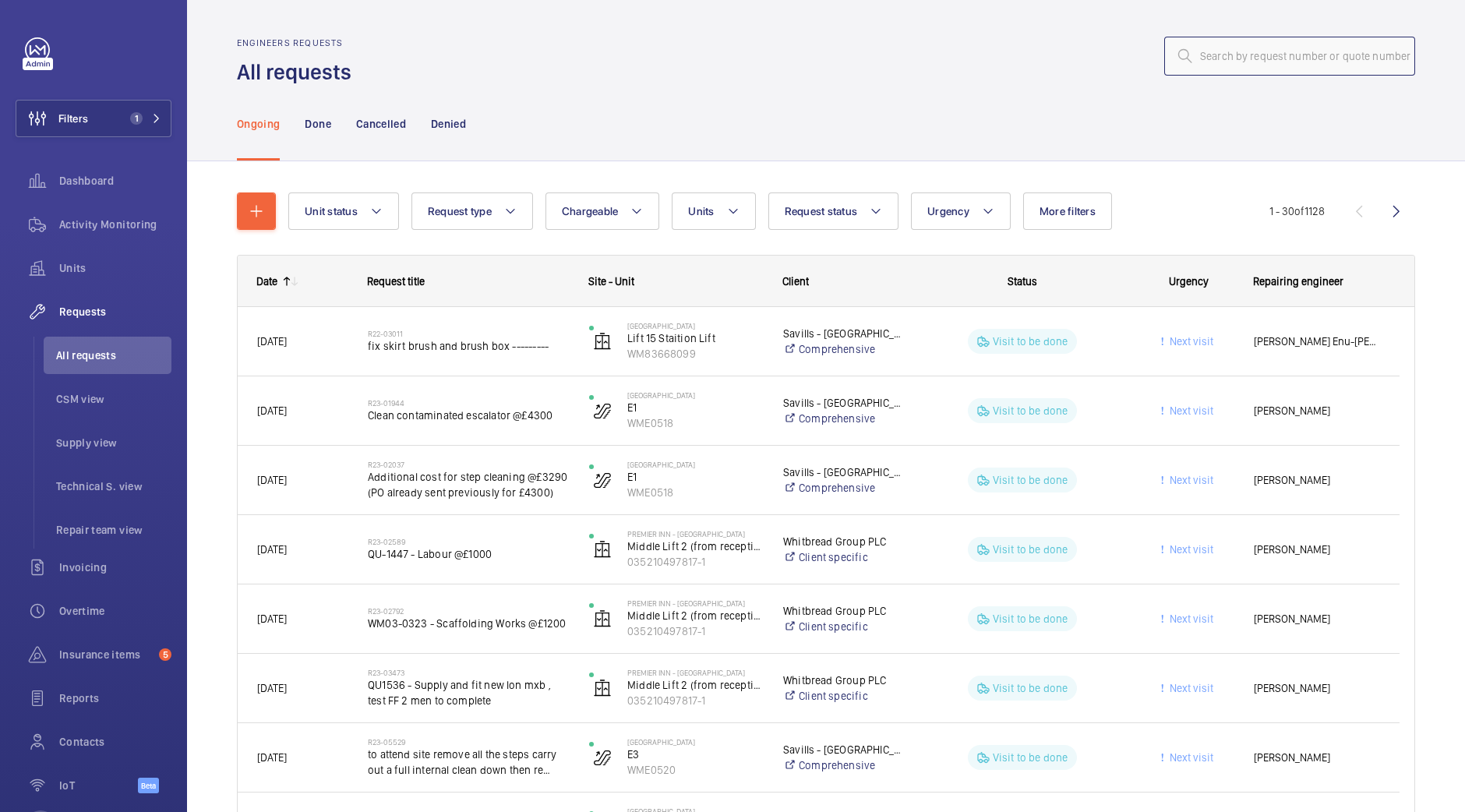
paste input "R25-11960"
type input "R25-11960"
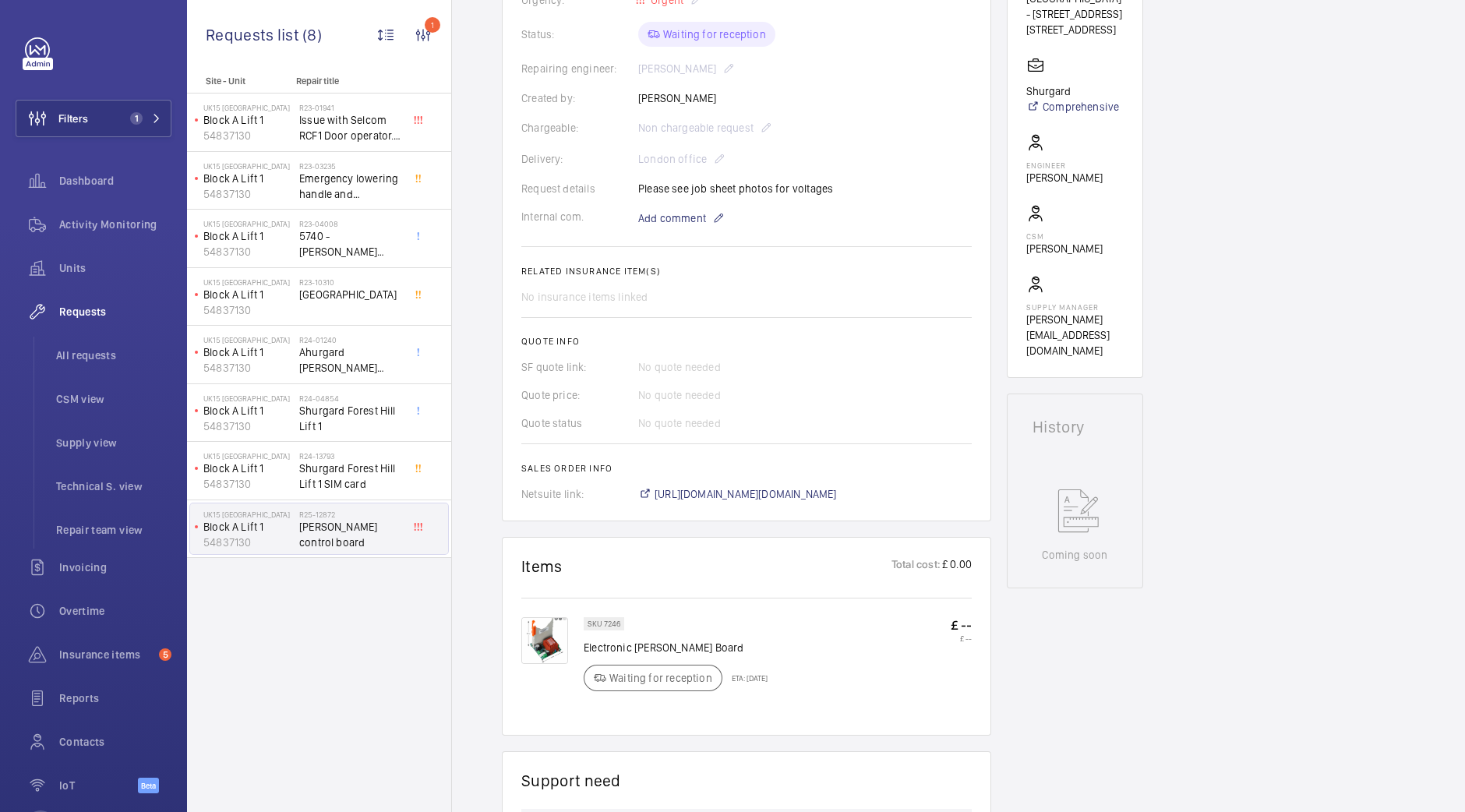
scroll to position [342, 0]
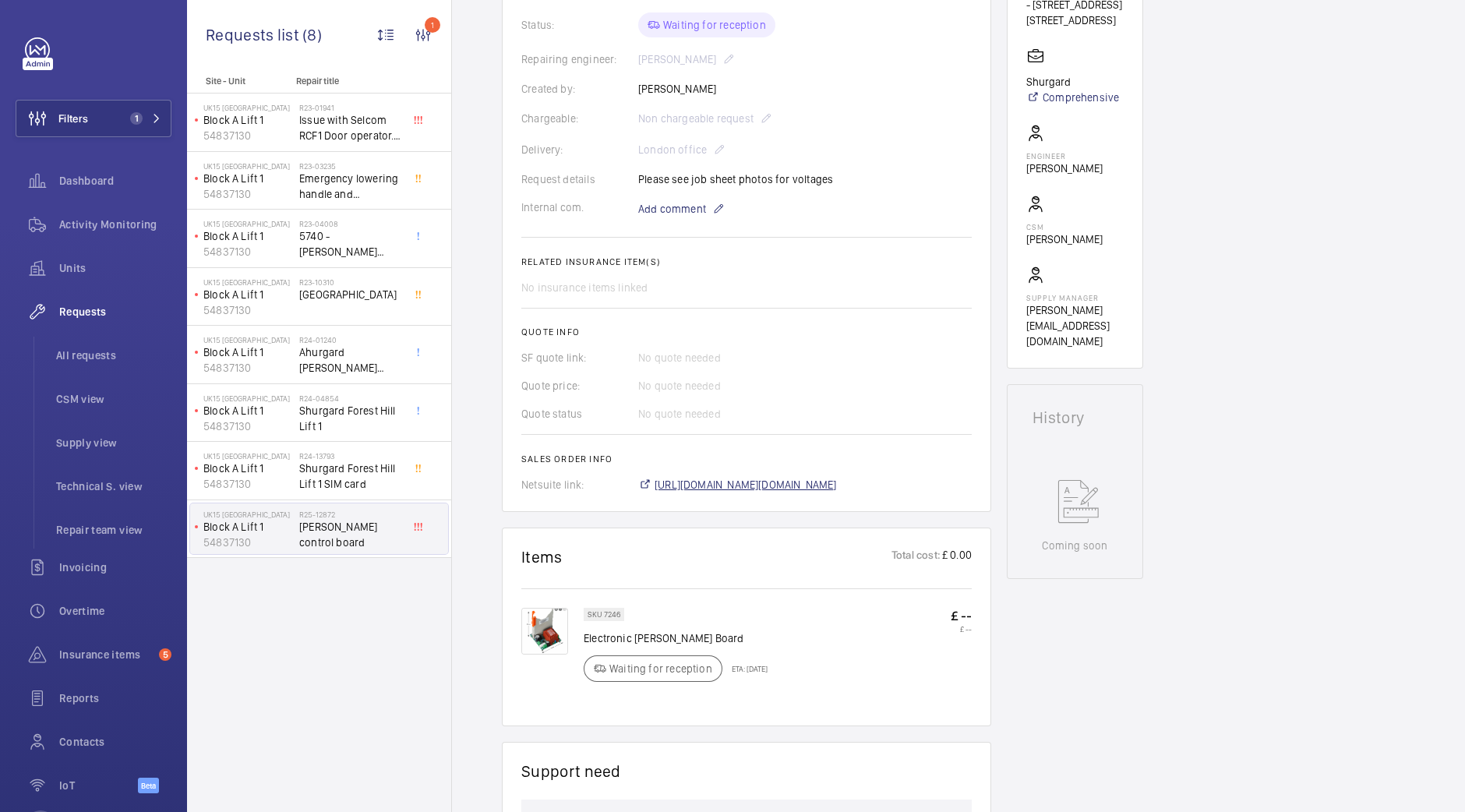
click at [789, 478] on span "https://6461500.app.netsuite.com/app/accounting/transactions/salesord.nl?id=304…" at bounding box center [746, 484] width 182 height 15
